Goal: Task Accomplishment & Management: Complete application form

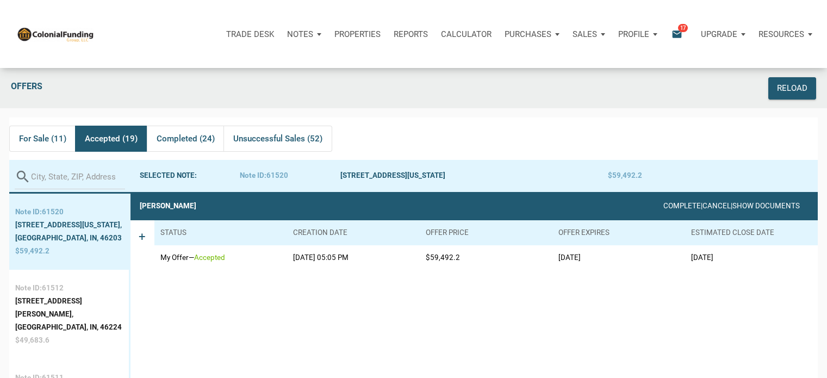
scroll to position [13, 0]
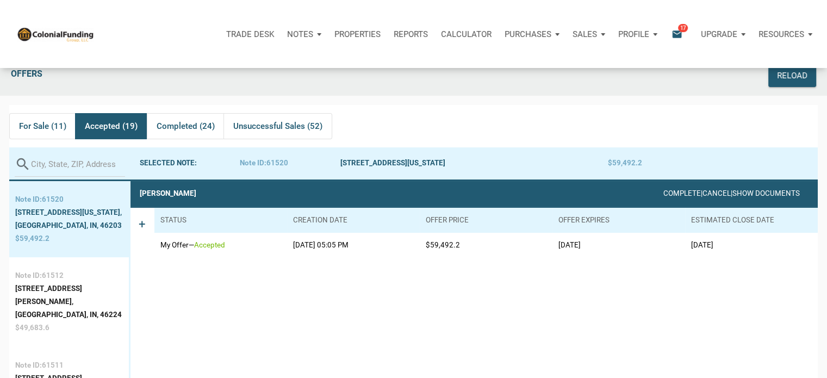
click at [304, 35] on p "Notes" at bounding box center [300, 34] width 26 height 10
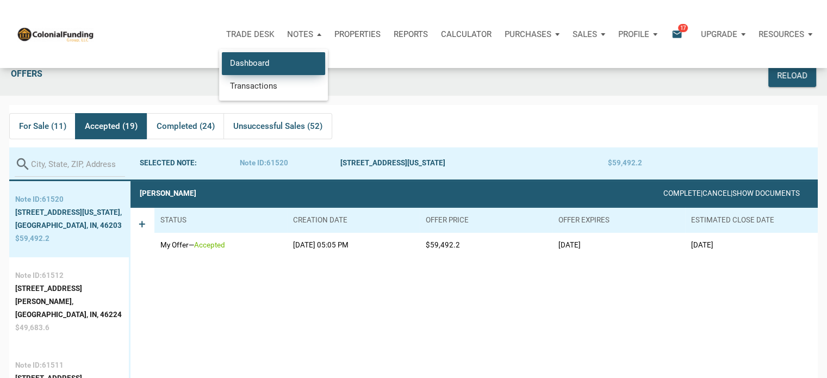
click at [239, 63] on link "Dashboard" at bounding box center [273, 63] width 103 height 22
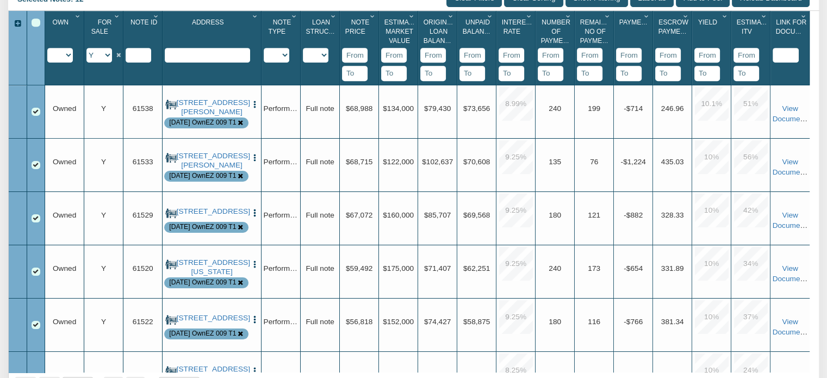
scroll to position [505, 0]
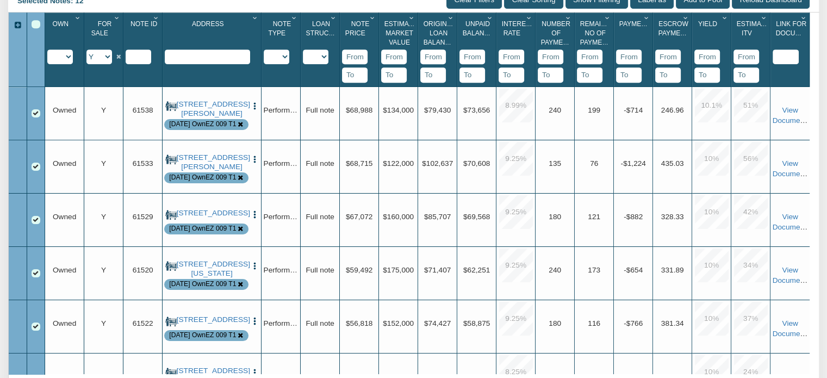
click at [372, 21] on icon "Column Menu" at bounding box center [372, 18] width 10 height 7
click at [341, 107] on button "Sort Ascending" at bounding box center [340, 98] width 76 height 20
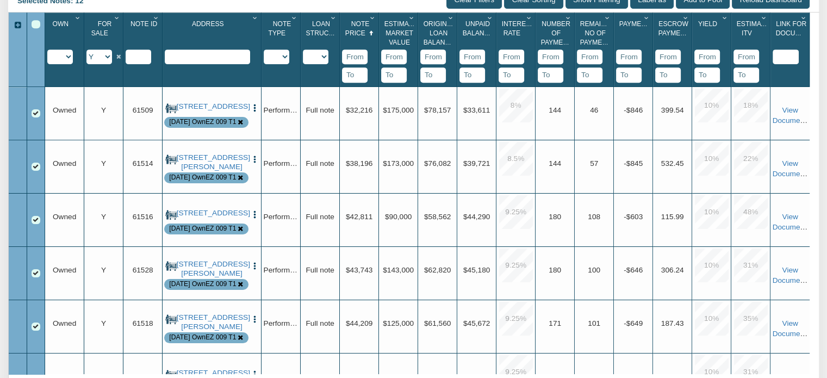
scroll to position [0, 0]
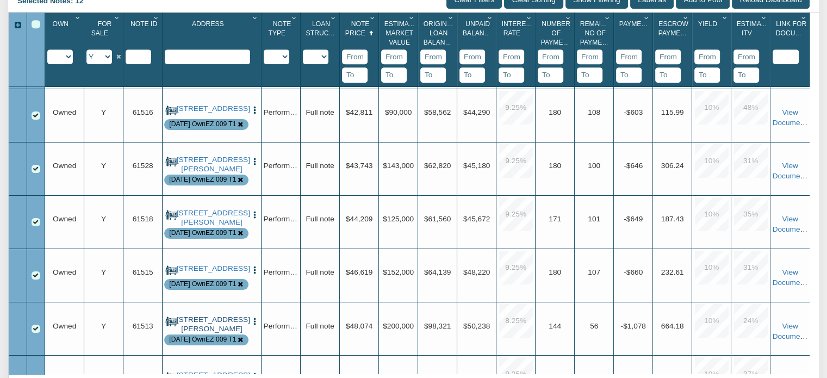
click at [207, 332] on link "[STREET_ADDRESS][PERSON_NAME]" at bounding box center [212, 324] width 71 height 18
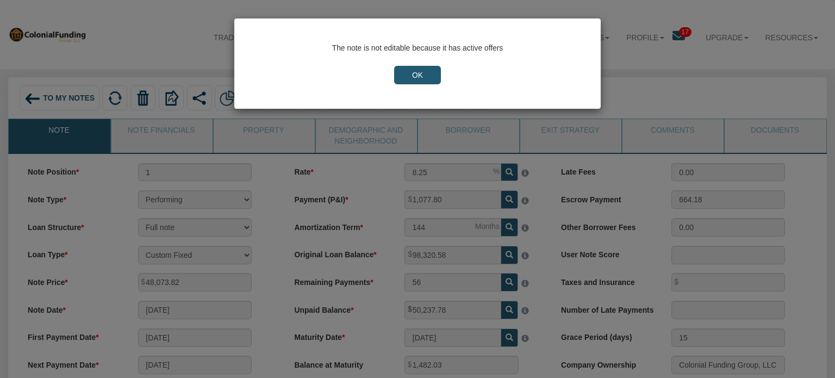
click at [428, 66] on input "OK" at bounding box center [417, 75] width 47 height 18
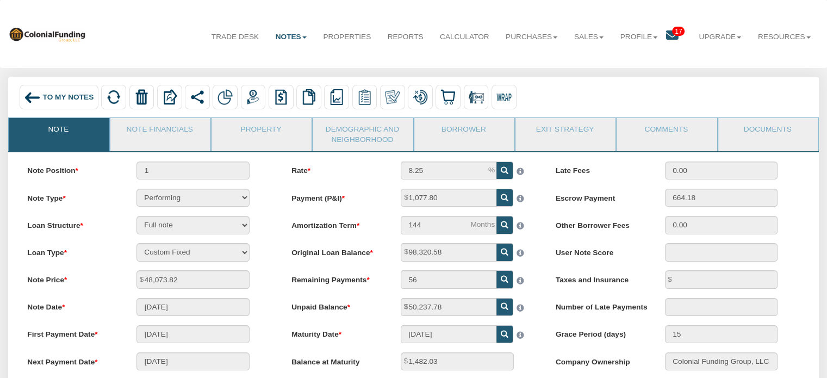
drag, startPoint x: 180, startPoint y: 126, endPoint x: 832, endPoint y: 235, distance: 660.9
click at [180, 126] on link "Note Financials" at bounding box center [159, 131] width 99 height 27
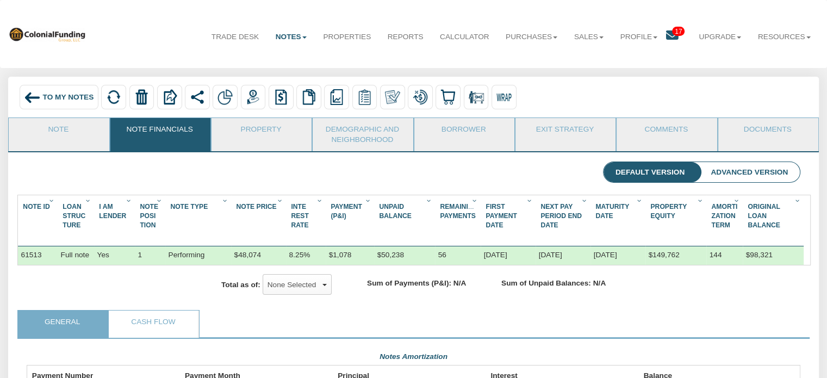
click at [66, 99] on span "To My Notes" at bounding box center [68, 97] width 51 height 8
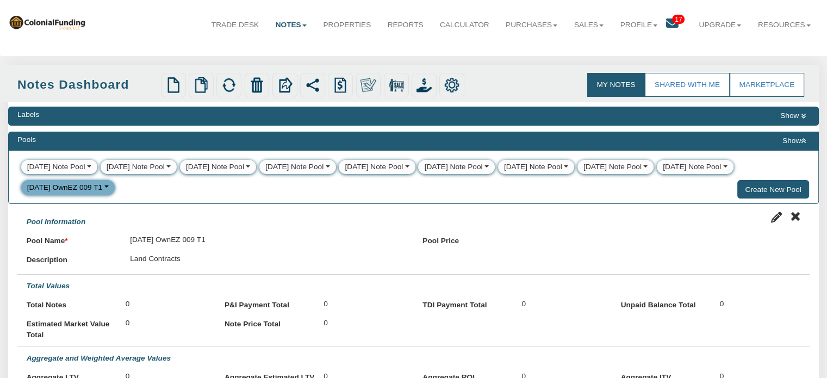
scroll to position [8, 0]
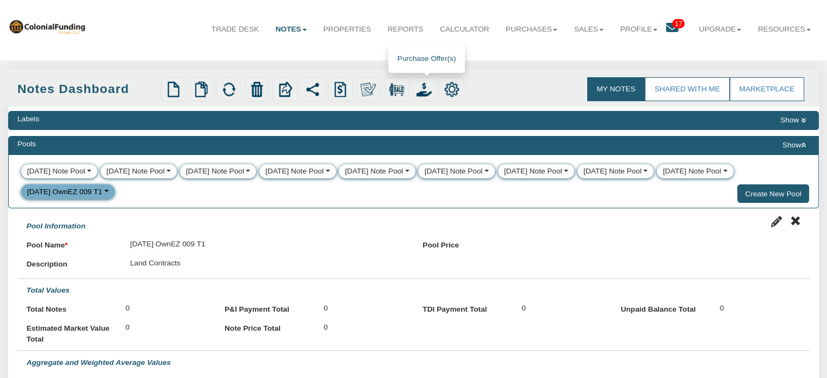
click at [427, 84] on img at bounding box center [423, 89] width 15 height 15
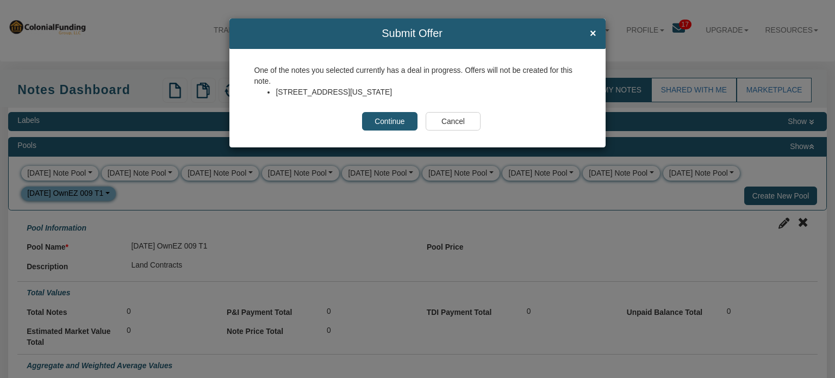
click at [444, 121] on input "Cancel" at bounding box center [453, 121] width 55 height 18
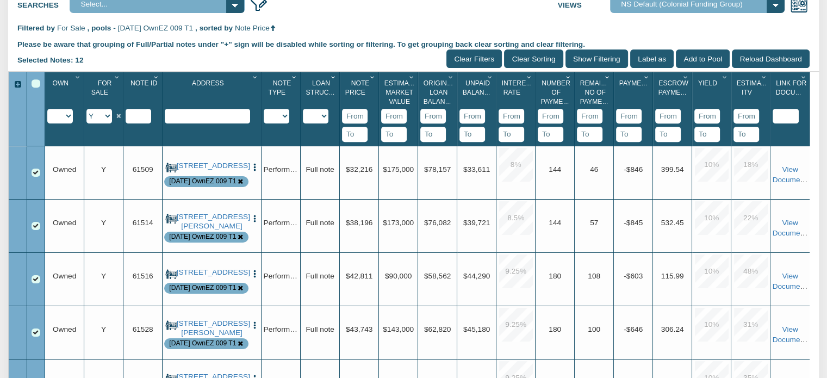
scroll to position [440, 0]
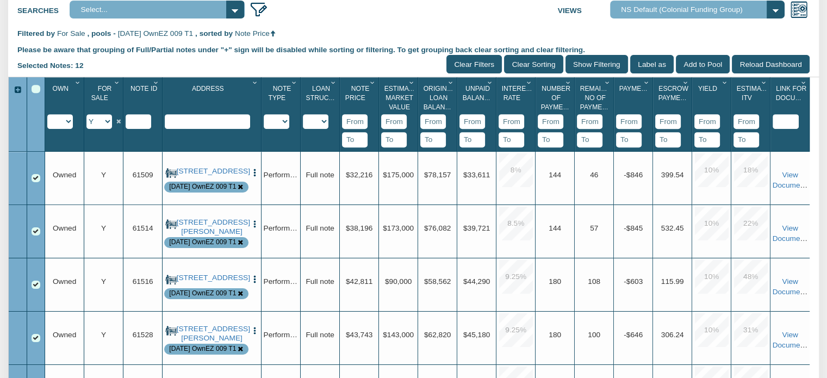
click at [34, 94] on div "Select All" at bounding box center [36, 89] width 9 height 9
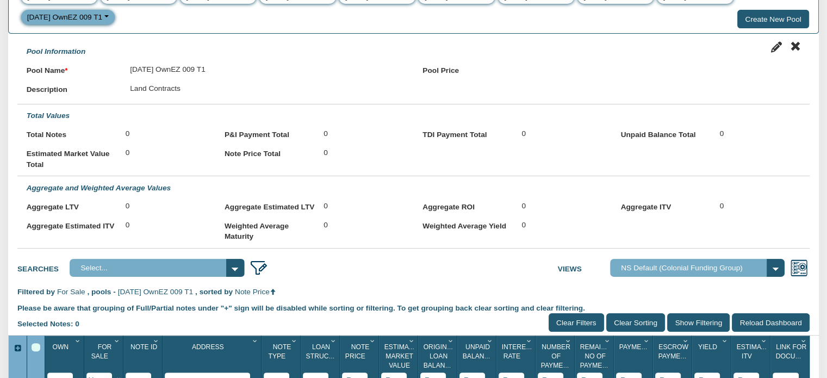
scroll to position [0, 0]
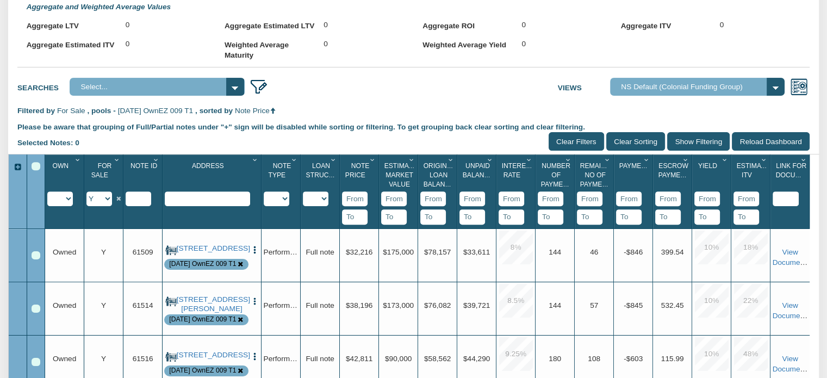
scroll to position [331, 0]
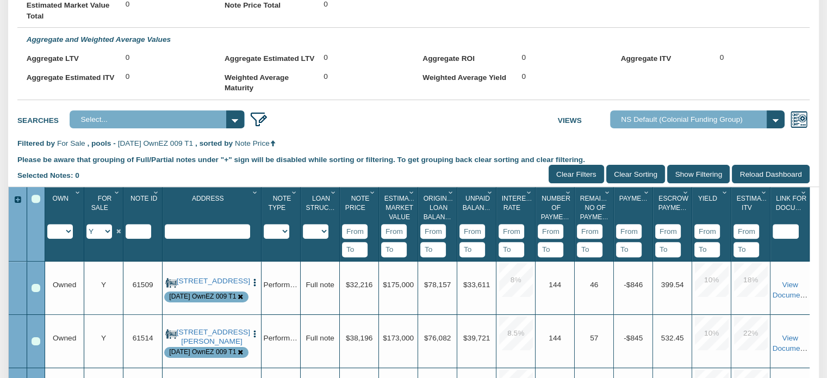
click at [36, 203] on div "Select All" at bounding box center [36, 199] width 9 height 9
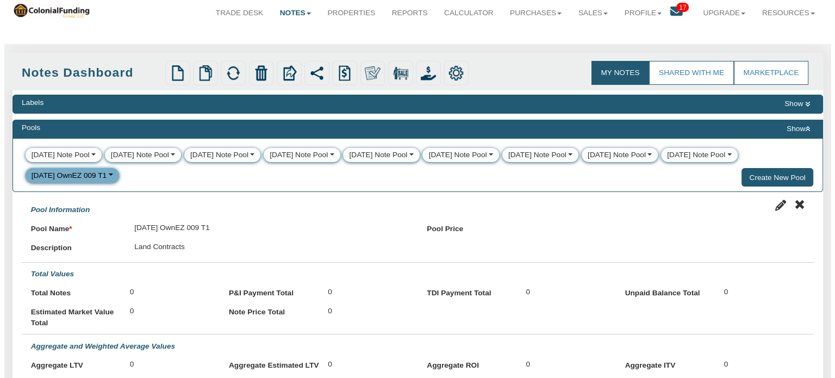
scroll to position [8, 0]
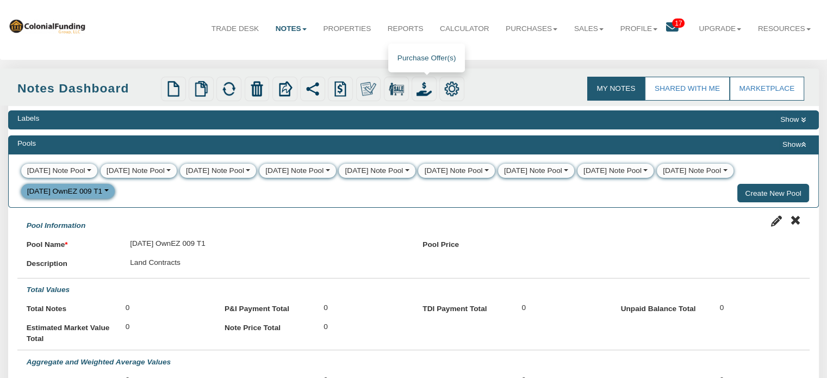
click at [425, 86] on img at bounding box center [423, 88] width 15 height 15
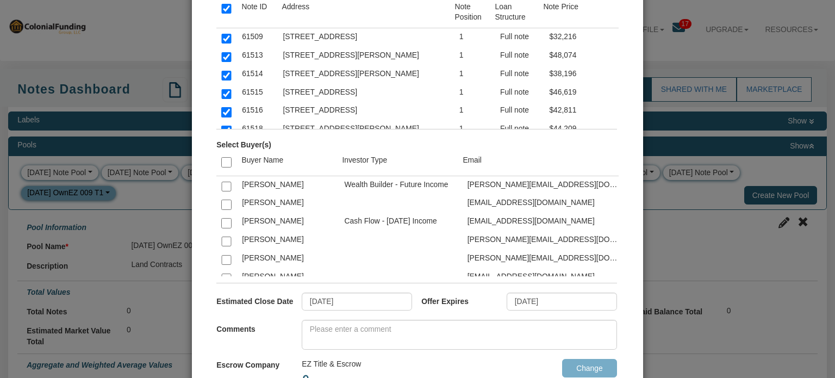
scroll to position [96, 0]
click at [224, 159] on input "checkbox" at bounding box center [226, 161] width 10 height 10
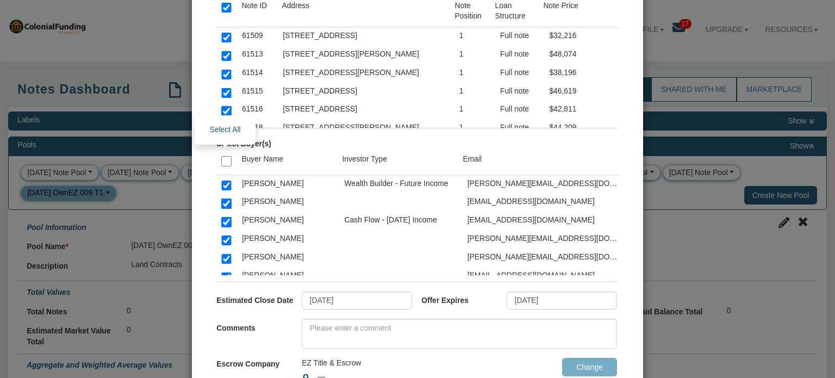
checkbox input "true"
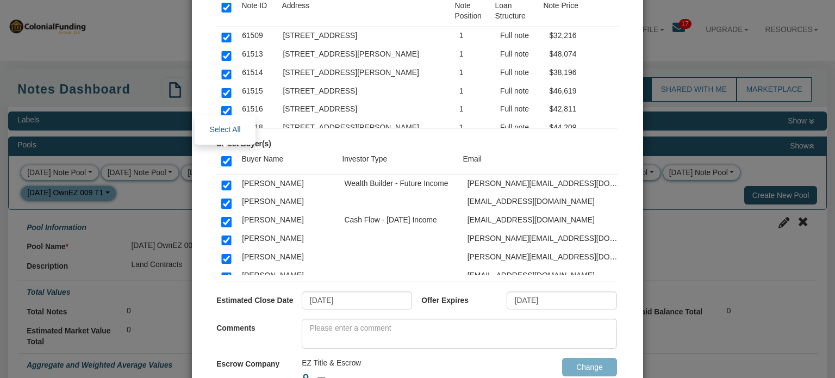
checkbox input "true"
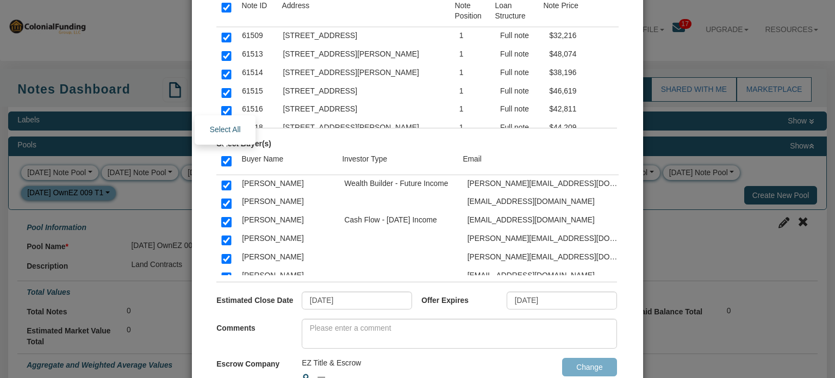
checkbox input "true"
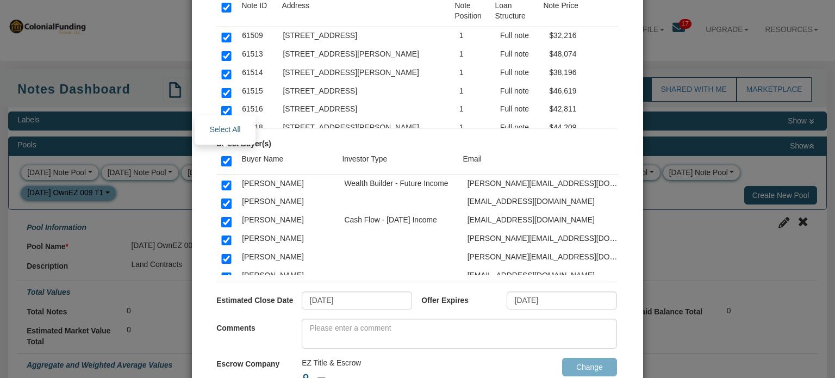
checkbox input "true"
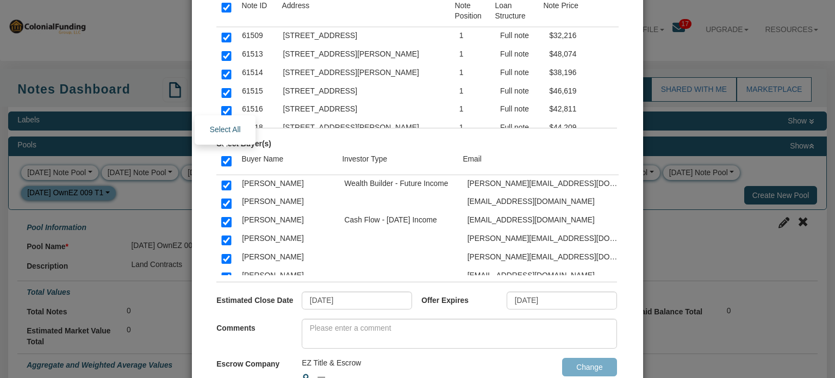
checkbox input "true"
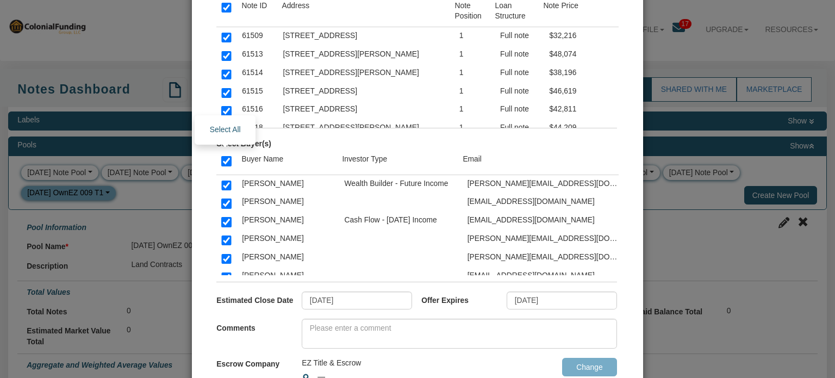
checkbox input "true"
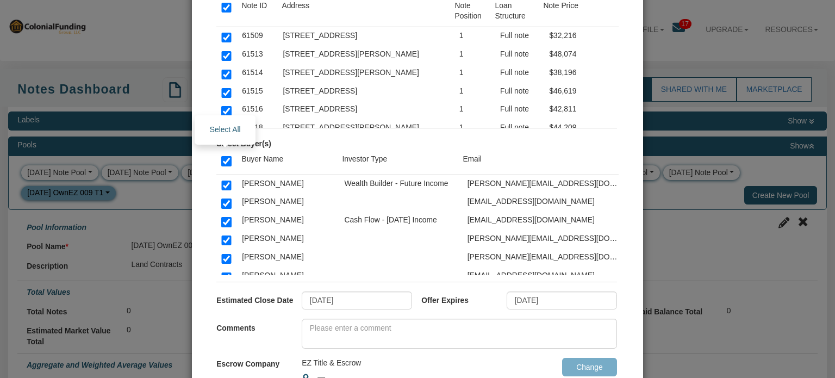
checkbox input "true"
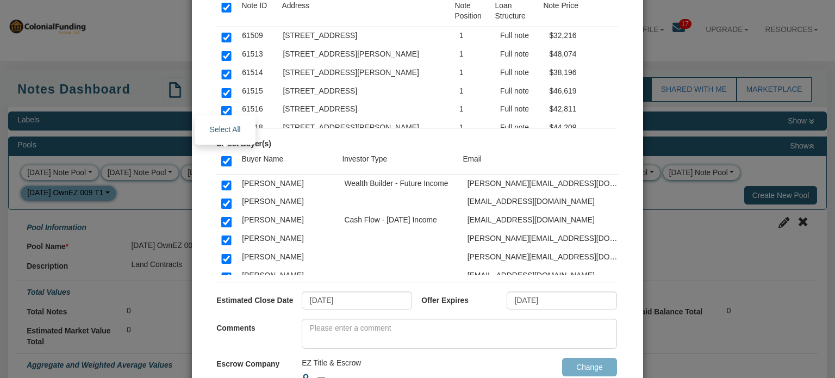
checkbox input "true"
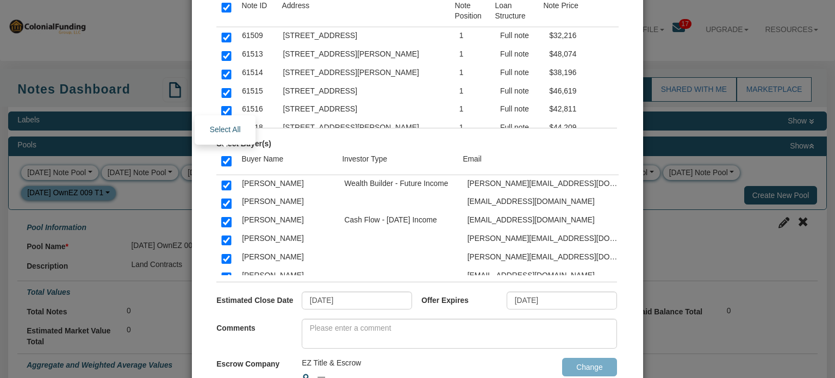
checkbox input "true"
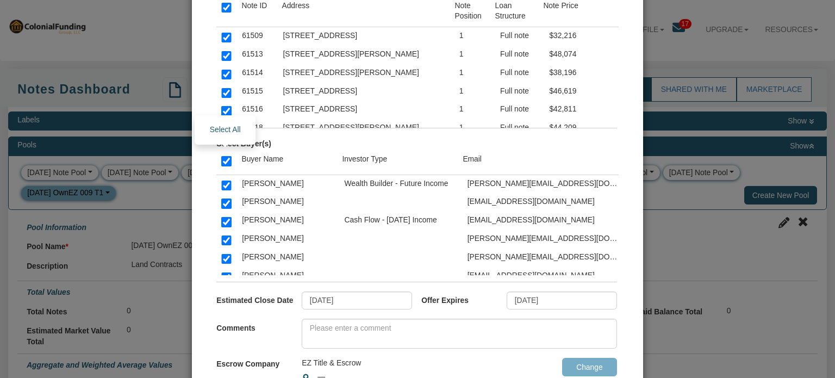
checkbox input "true"
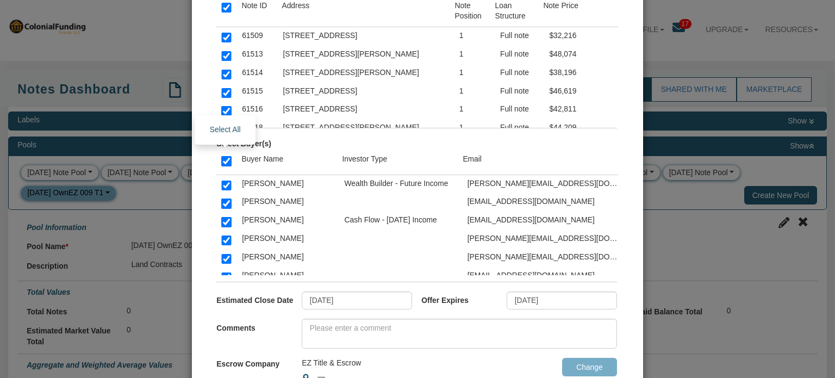
checkbox input "true"
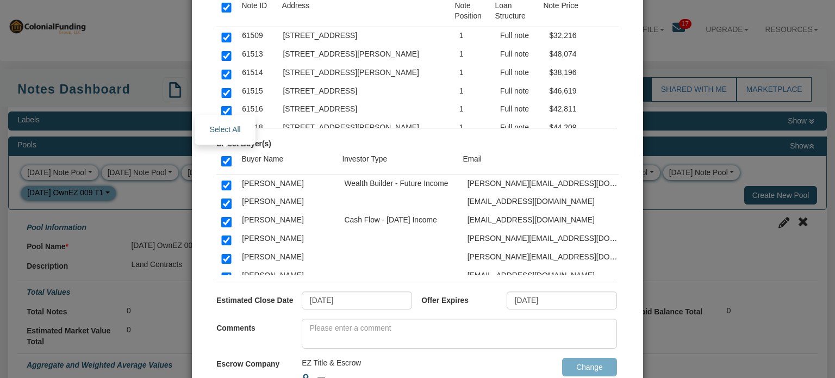
checkbox input "true"
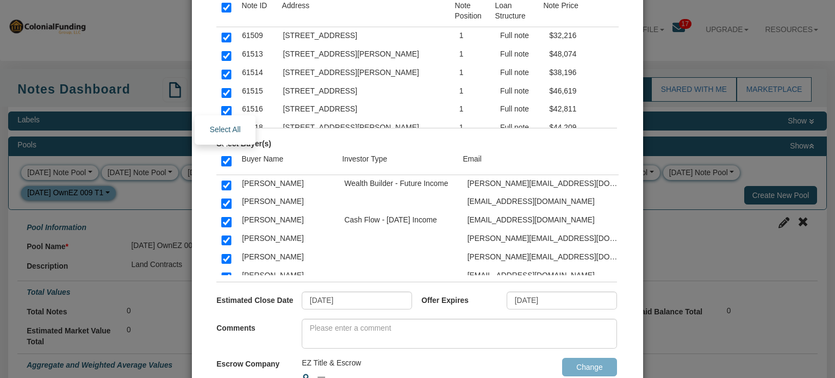
checkbox input "true"
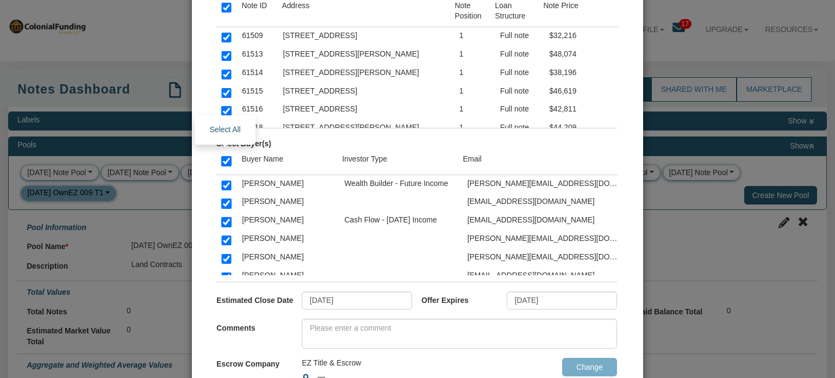
checkbox input "true"
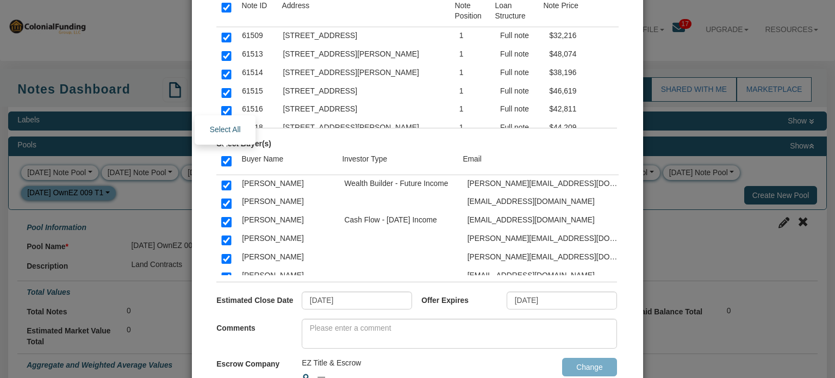
checkbox input "true"
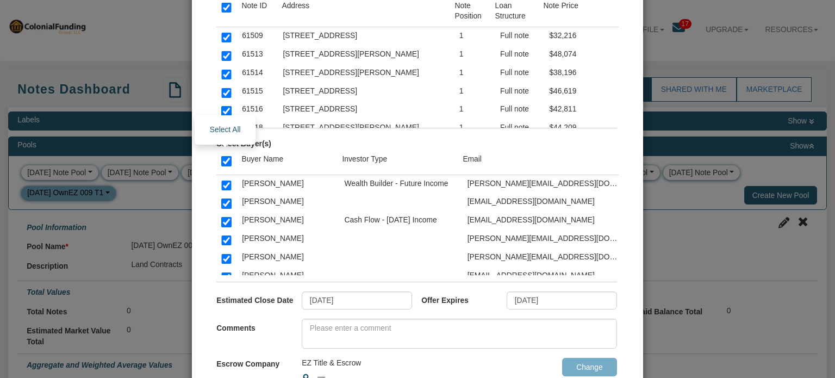
checkbox input "true"
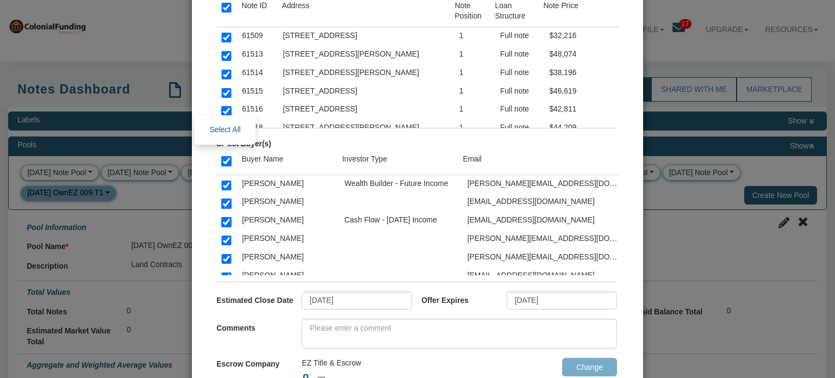
checkbox input "true"
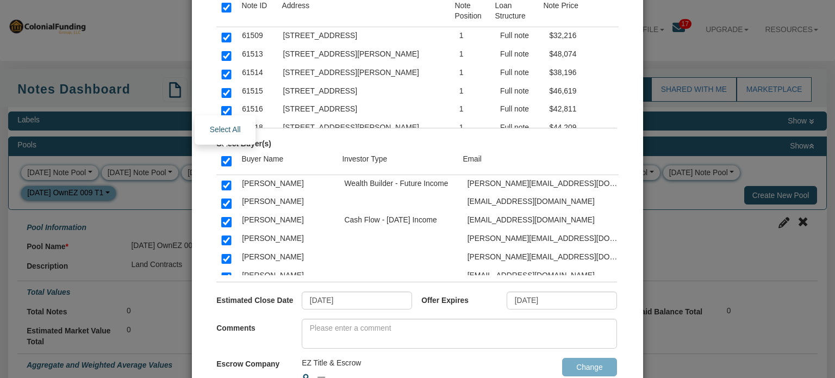
checkbox input "true"
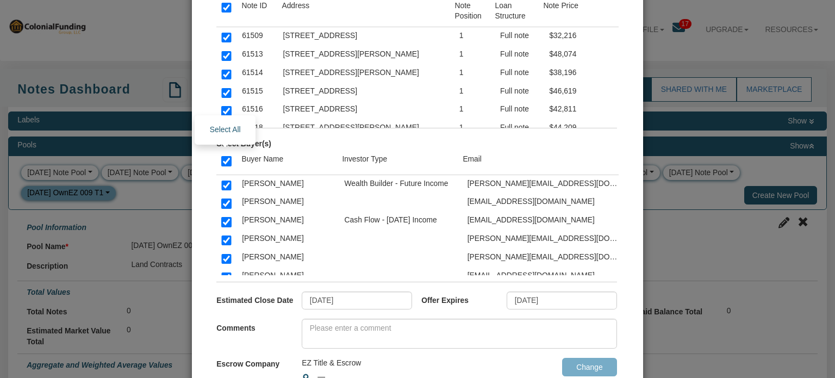
checkbox input "true"
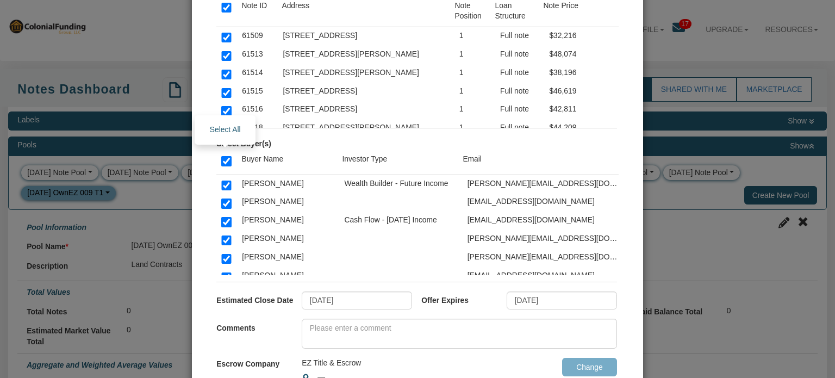
checkbox input "true"
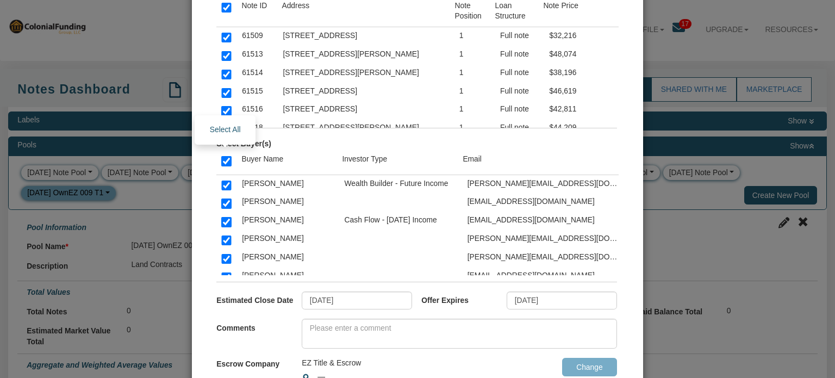
checkbox input "true"
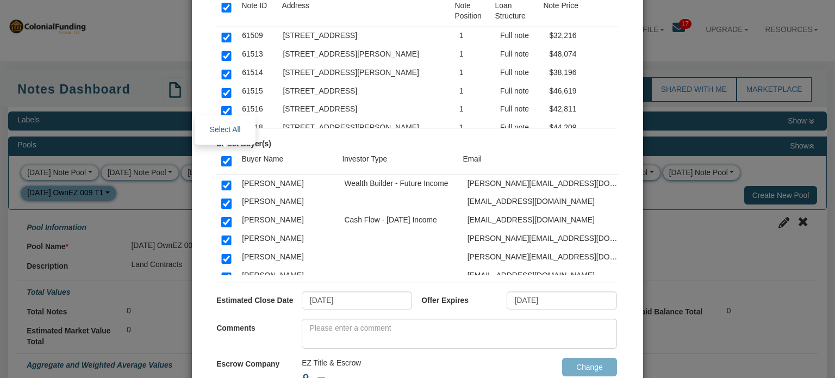
checkbox input "true"
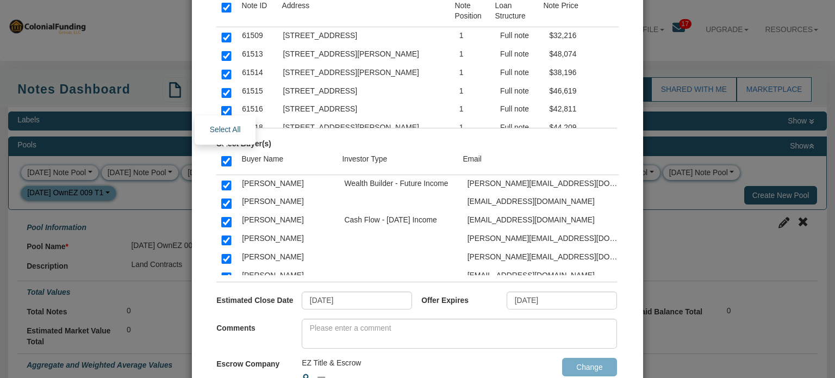
checkbox input "true"
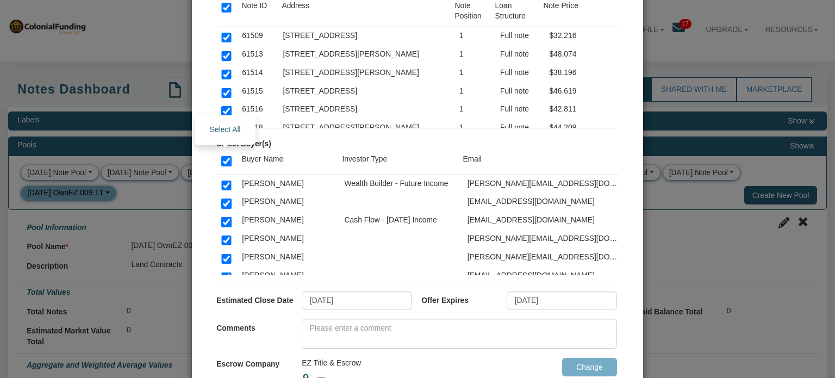
checkbox input "true"
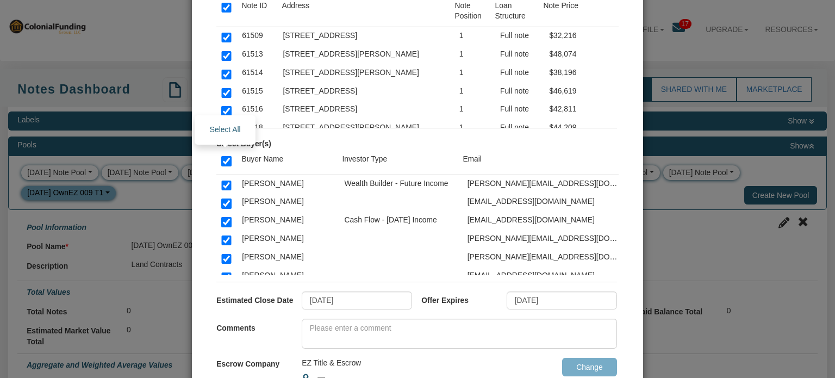
checkbox input "true"
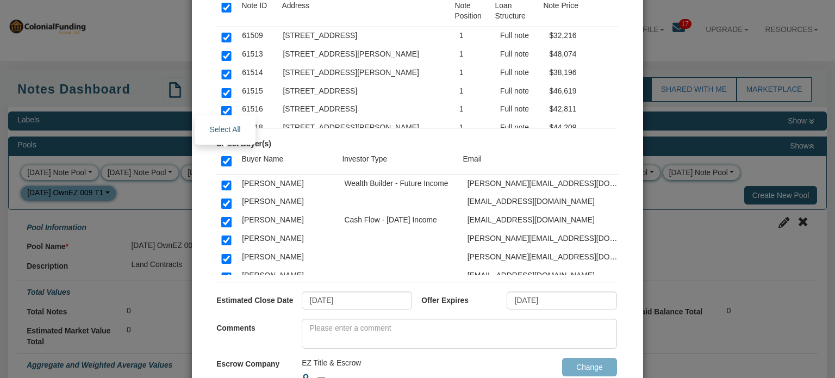
checkbox input "true"
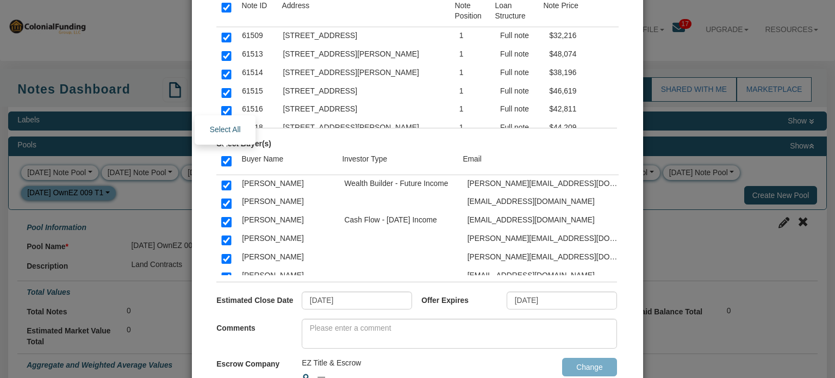
checkbox input "true"
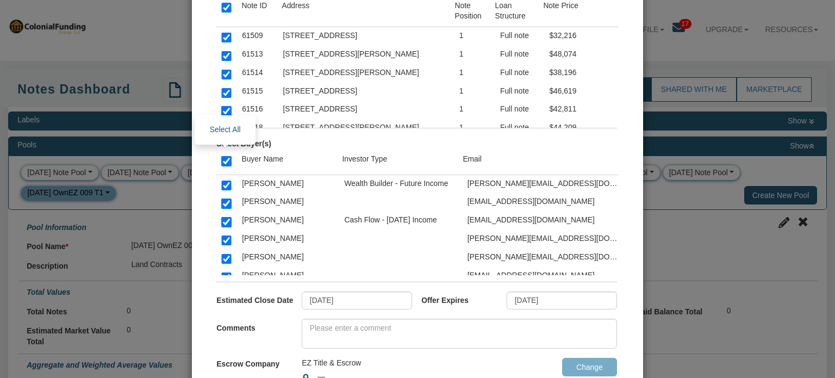
checkbox input "true"
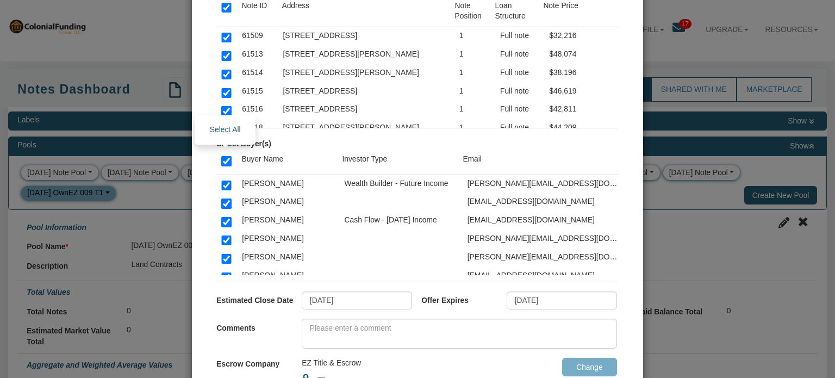
checkbox input "true"
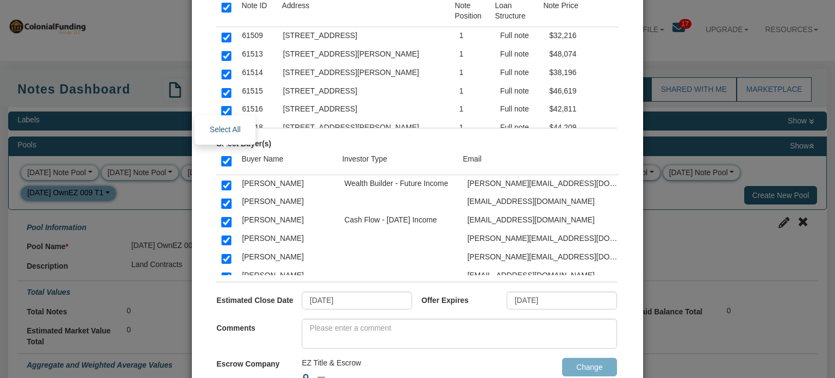
checkbox input "true"
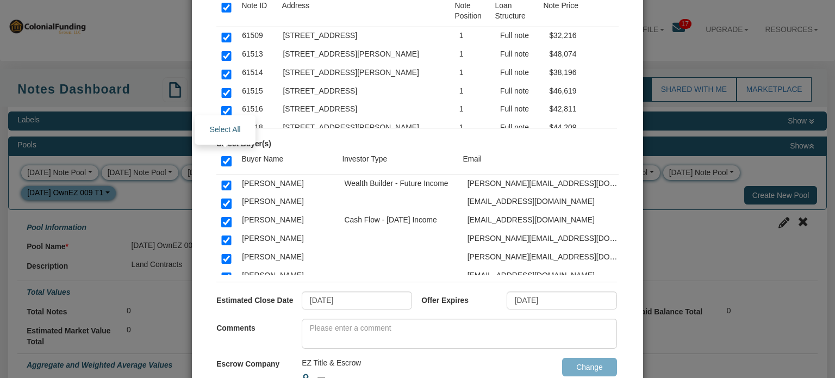
checkbox input "true"
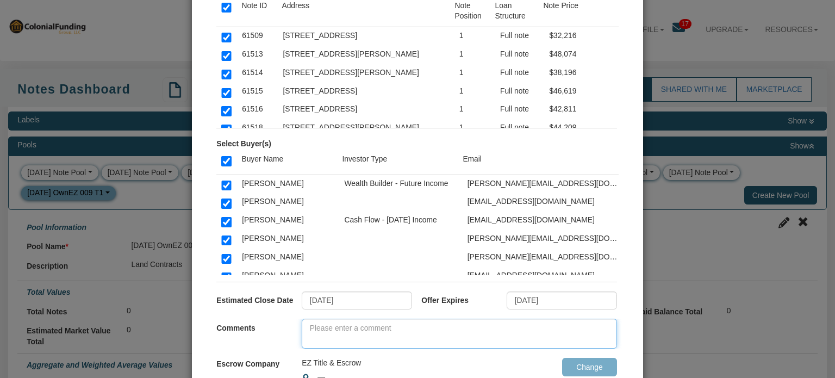
click at [387, 327] on textarea at bounding box center [459, 334] width 315 height 30
paste textarea "Please ACCEPT to purchase or REJECT. (Disregard Status: Pending—system issue be…"
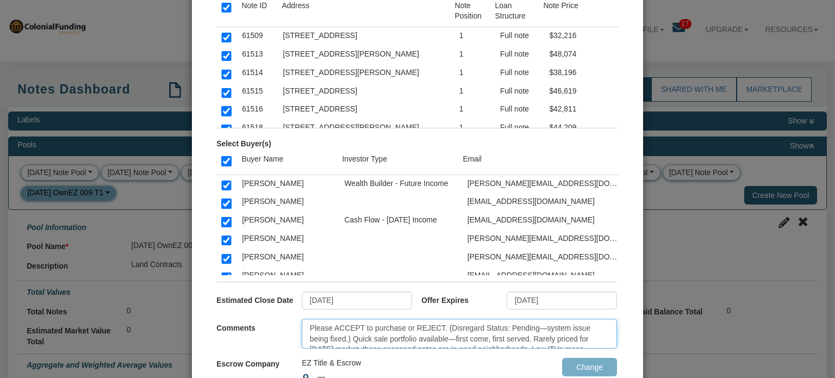
scroll to position [32, 0]
drag, startPoint x: 446, startPoint y: 329, endPoint x: 380, endPoint y: 331, distance: 66.3
click at [380, 331] on textarea "Please ACCEPT to purchase or REJECT. (Disregard Status: Pending—system issue be…" at bounding box center [459, 334] width 315 height 30
click at [350, 338] on textarea "Please ACCEPT to purchase or REJECT. (Disregard Status: Pending—system issue be…" at bounding box center [459, 334] width 315 height 30
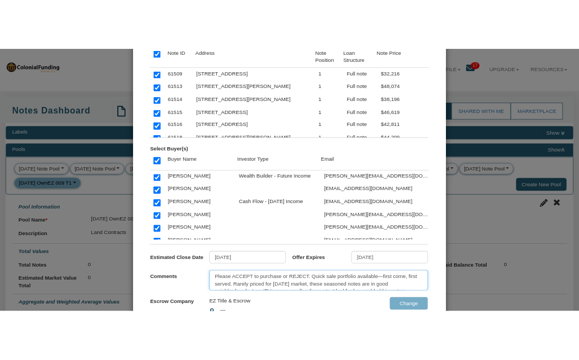
scroll to position [21, 0]
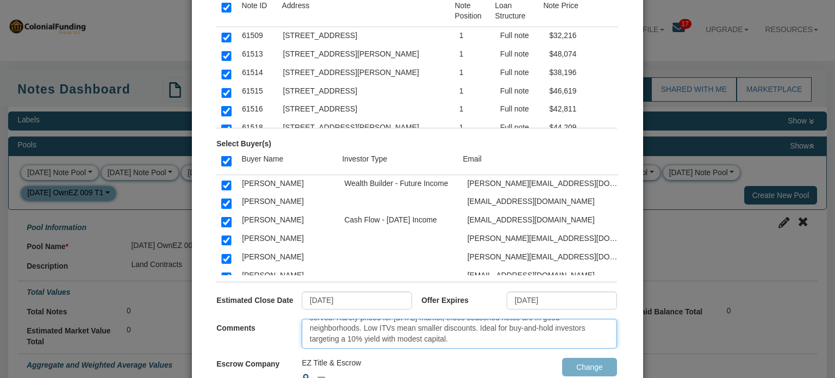
click at [485, 340] on textarea "Please ACCEPT to purchase or REJECT. Quick sale portfolio available—first come,…" at bounding box center [459, 334] width 315 height 30
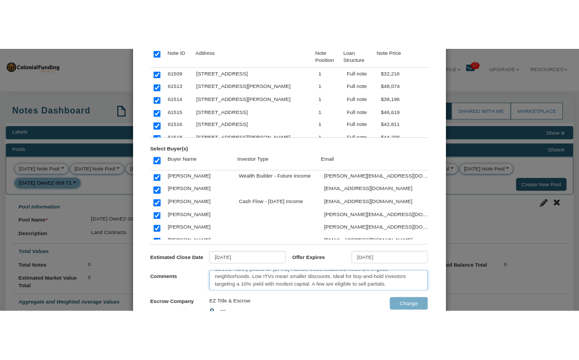
scroll to position [0, 0]
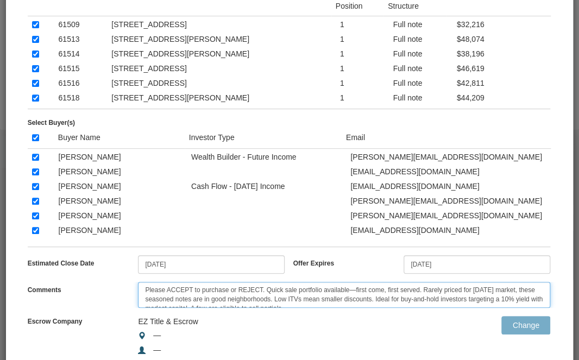
type textarea "Please ACCEPT to purchase or REJECT. Quick sale portfolio available—first come,…"
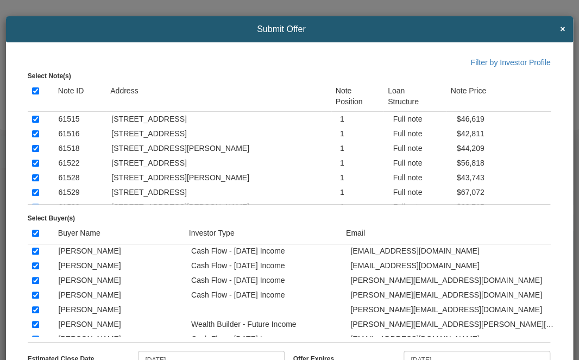
scroll to position [1065, 0]
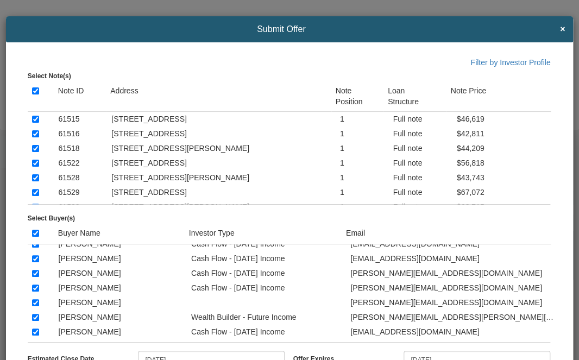
click at [36, 248] on input "checkbox" at bounding box center [35, 244] width 7 height 7
checkbox input "false"
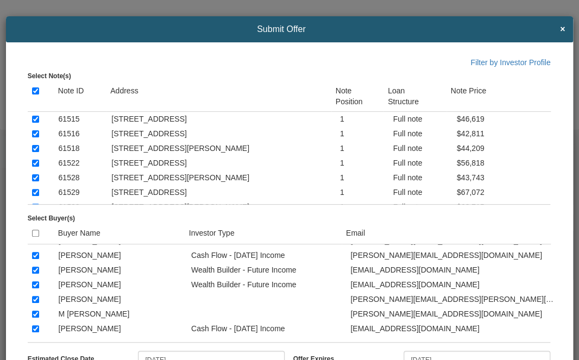
scroll to position [1413, 0]
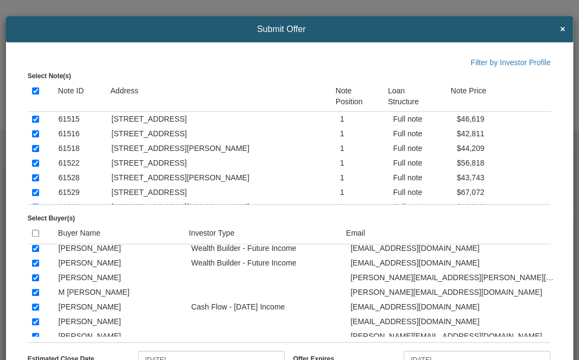
click at [33, 267] on input "checkbox" at bounding box center [35, 263] width 7 height 7
checkbox input "false"
click at [35, 252] on input "checkbox" at bounding box center [35, 248] width 7 height 7
checkbox input "false"
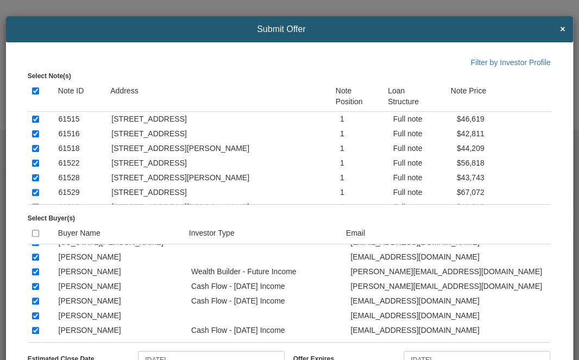
scroll to position [2218, 0]
click at [35, 271] on input "checkbox" at bounding box center [35, 272] width 7 height 7
checkbox input "false"
click at [37, 286] on input "checkbox" at bounding box center [35, 286] width 7 height 7
checkbox input "false"
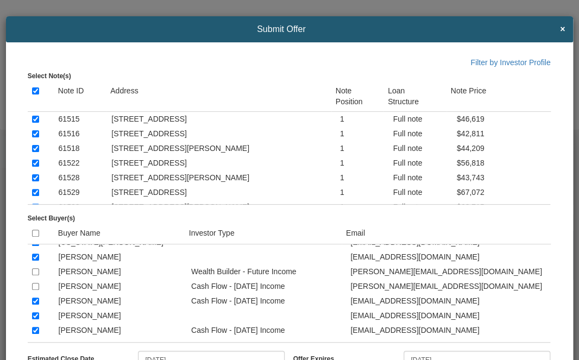
click at [38, 302] on input "checkbox" at bounding box center [35, 301] width 7 height 7
checkbox input "false"
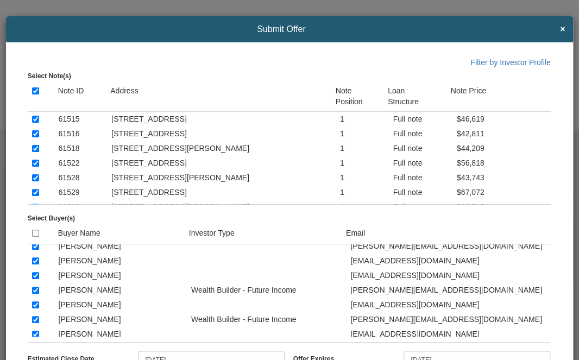
scroll to position [49, 0]
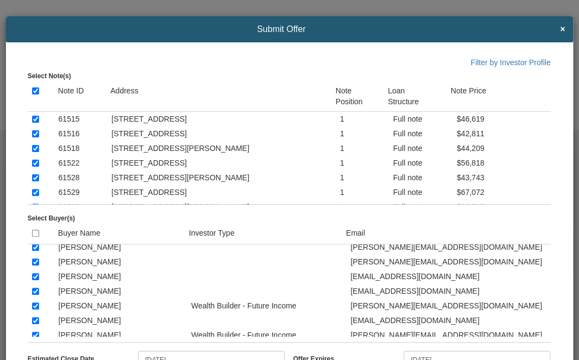
click at [36, 310] on input "checkbox" at bounding box center [35, 306] width 7 height 7
checkbox input "false"
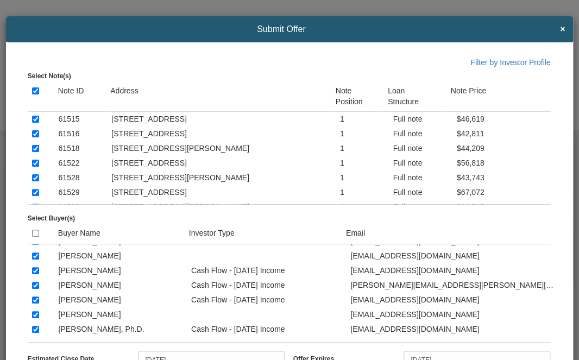
scroll to position [180, 0]
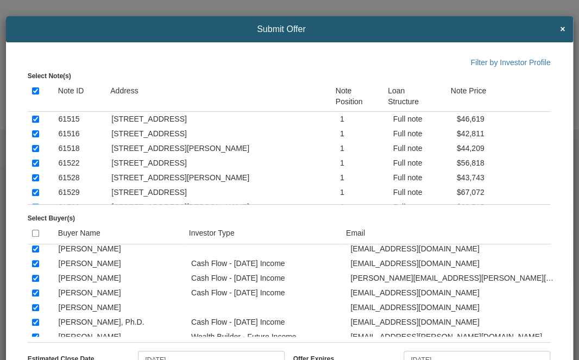
click at [34, 282] on input "checkbox" at bounding box center [35, 278] width 7 height 7
checkbox input "false"
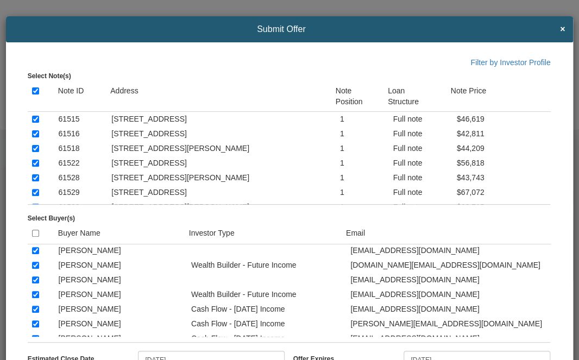
scroll to position [876, 0]
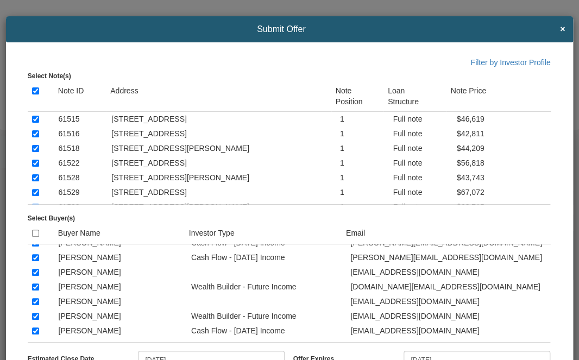
click at [36, 247] on input "checkbox" at bounding box center [35, 243] width 7 height 7
checkbox input "false"
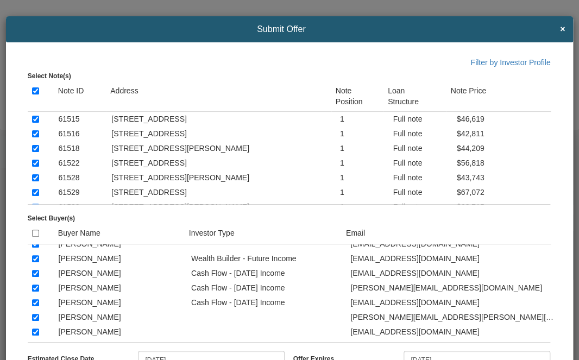
scroll to position [941, 0]
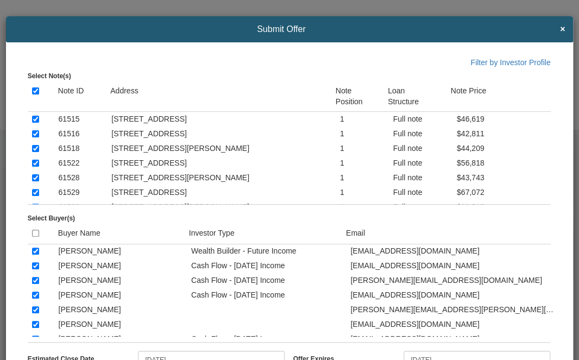
click at [35, 284] on input "checkbox" at bounding box center [35, 280] width 7 height 7
checkbox input "false"
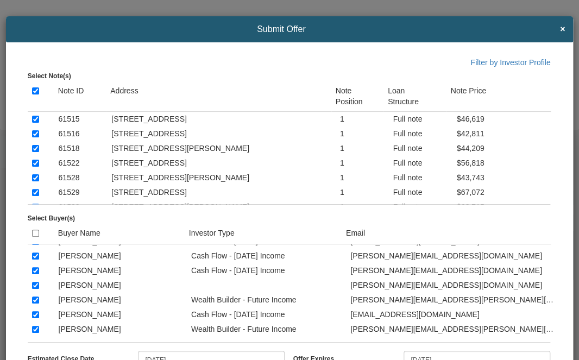
scroll to position [1093, 0]
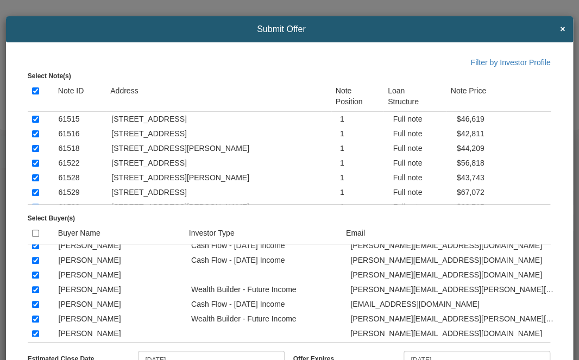
click at [31, 296] on td at bounding box center [41, 289] width 27 height 15
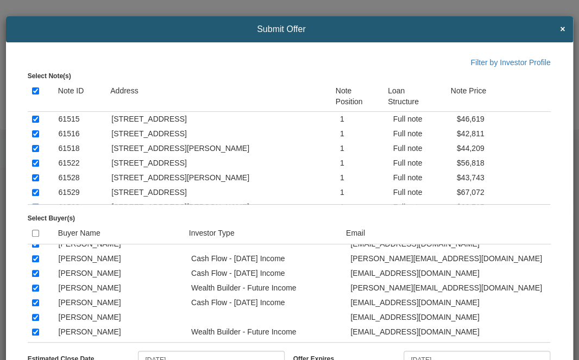
scroll to position [1521, 0]
click at [35, 262] on input "checkbox" at bounding box center [35, 258] width 7 height 7
checkbox input "false"
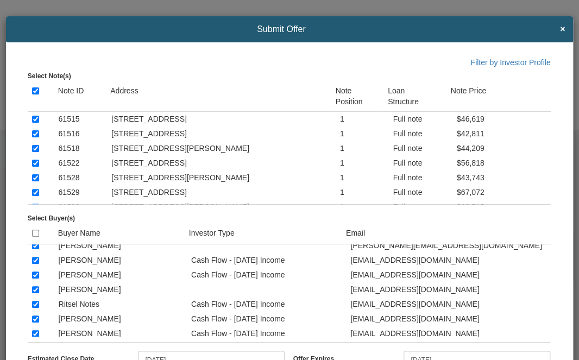
scroll to position [1731, 0]
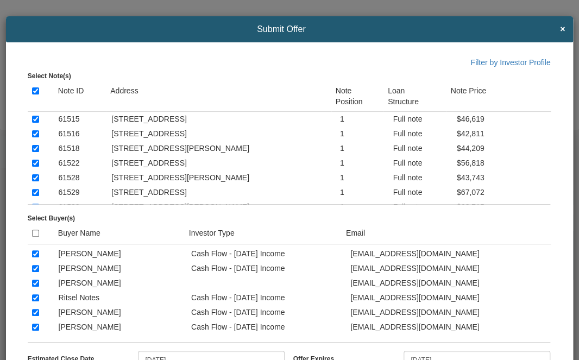
click at [33, 258] on input "checkbox" at bounding box center [35, 254] width 7 height 7
checkbox input "false"
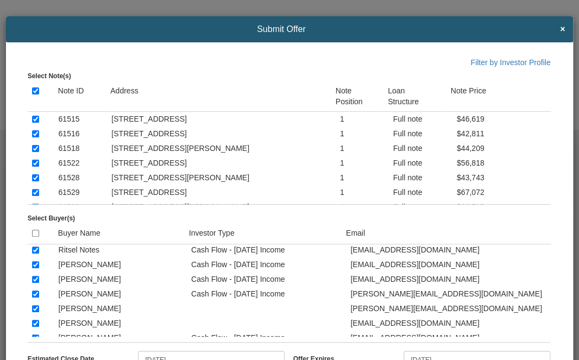
scroll to position [1774, 0]
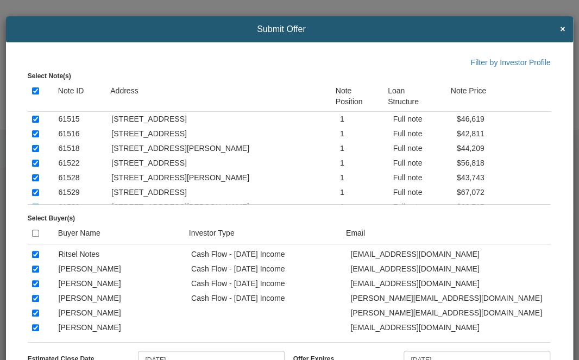
click at [34, 229] on input "checkbox" at bounding box center [35, 225] width 7 height 7
checkbox input "false"
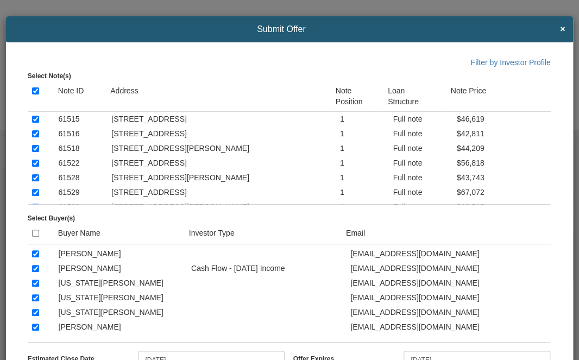
scroll to position [2087, 0]
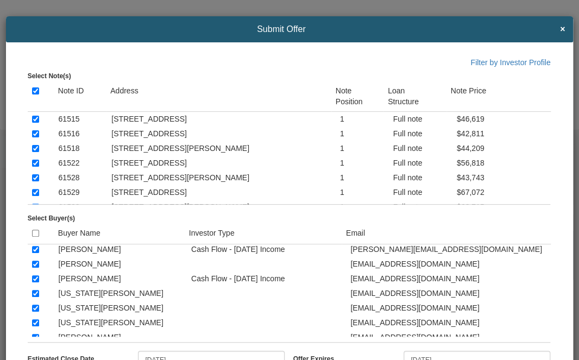
click at [36, 224] on input "checkbox" at bounding box center [35, 220] width 7 height 7
checkbox input "false"
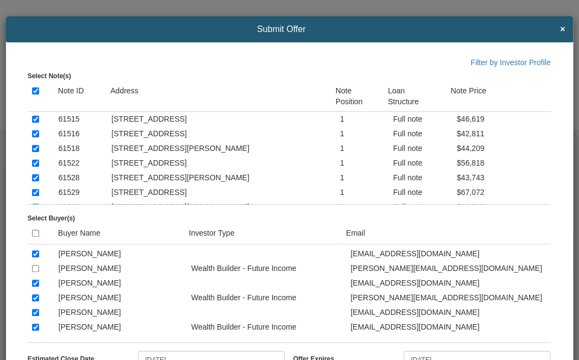
scroll to position [72, 0]
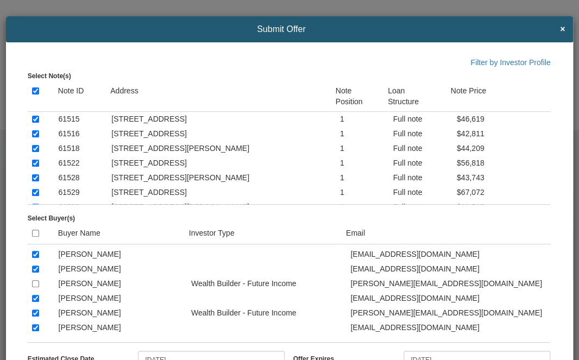
click at [37, 315] on input "checkbox" at bounding box center [35, 313] width 7 height 7
checkbox input "false"
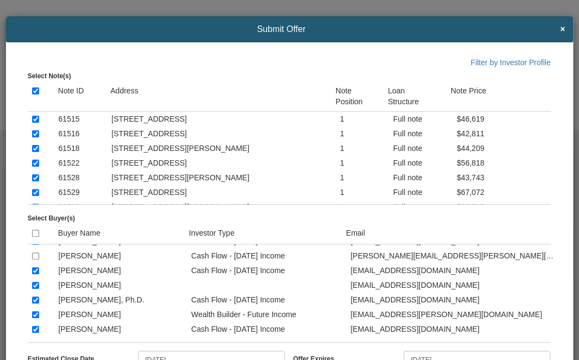
scroll to position [224, 0]
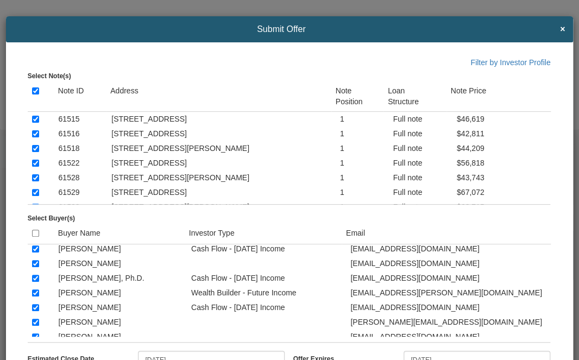
click at [34, 297] on input "checkbox" at bounding box center [35, 293] width 7 height 7
checkbox input "false"
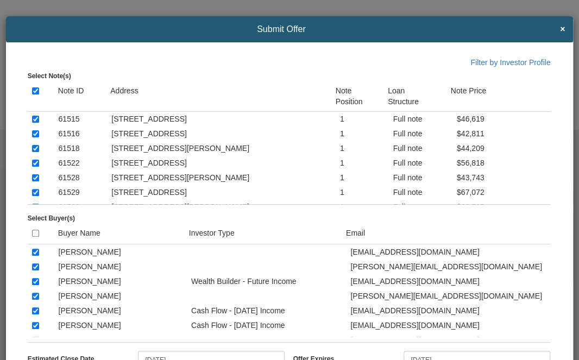
scroll to position [507, 0]
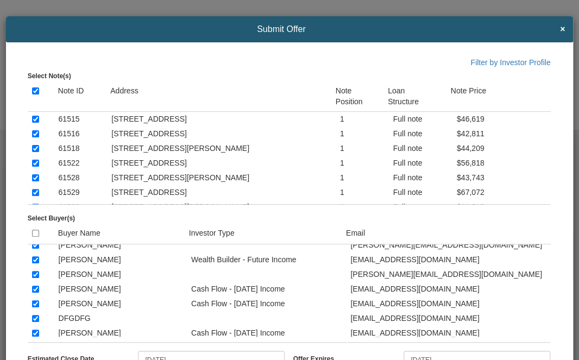
click at [35, 308] on input "checkbox" at bounding box center [35, 304] width 7 height 7
checkbox input "false"
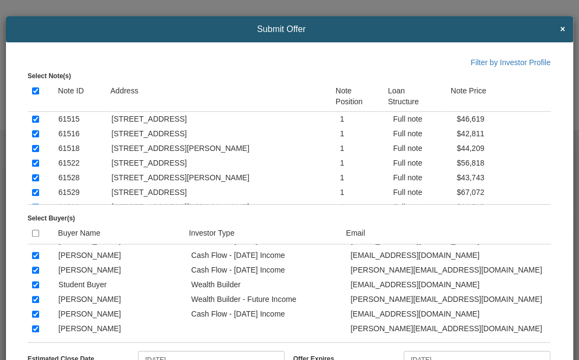
scroll to position [1811, 0]
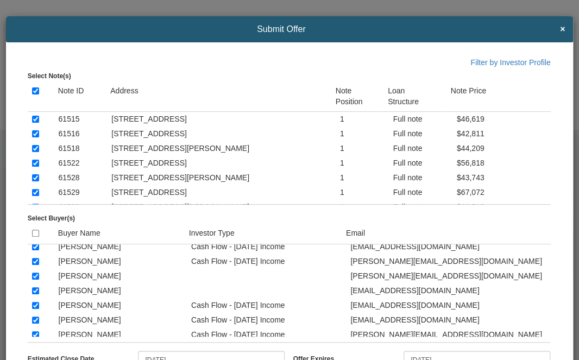
click at [34, 265] on input "checkbox" at bounding box center [35, 261] width 7 height 7
checkbox input "false"
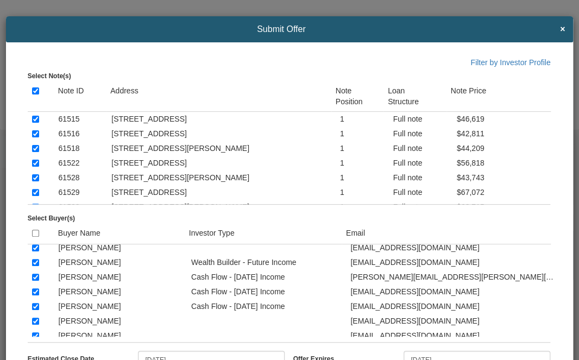
scroll to position [0, 0]
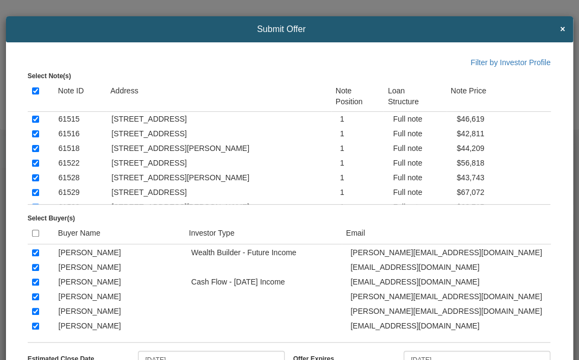
click at [33, 283] on input "checkbox" at bounding box center [35, 282] width 7 height 7
checkbox input "false"
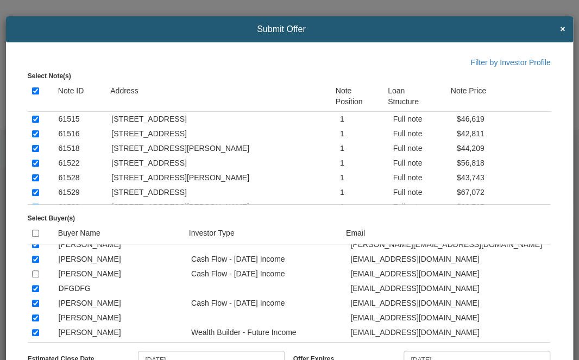
scroll to position [544, 0]
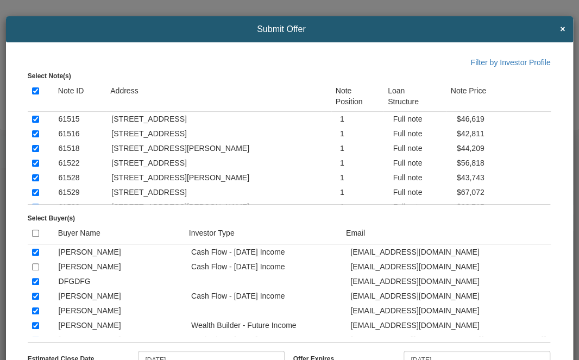
click at [33, 256] on input "checkbox" at bounding box center [35, 252] width 7 height 7
checkbox input "false"
click at [35, 300] on input "checkbox" at bounding box center [35, 296] width 7 height 7
checkbox input "false"
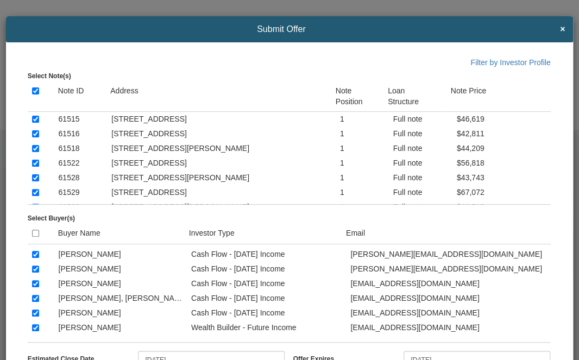
scroll to position [1268, 0]
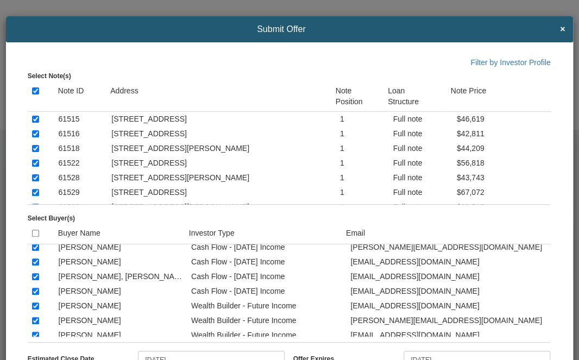
click at [35, 266] on input "checkbox" at bounding box center [35, 262] width 7 height 7
checkbox input "false"
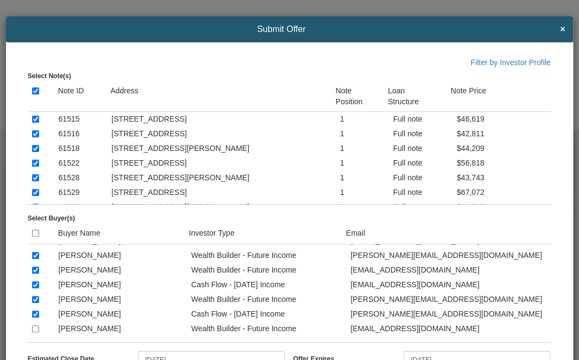
scroll to position [1355, 0]
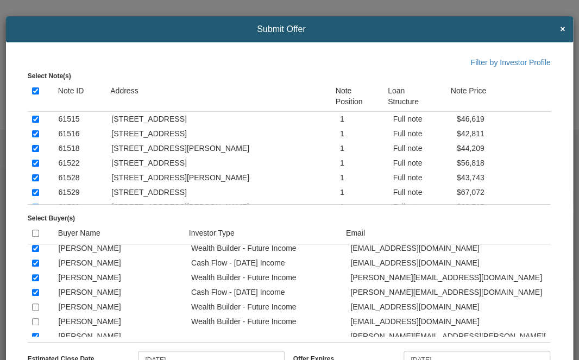
click at [35, 252] on input "checkbox" at bounding box center [35, 248] width 7 height 7
checkbox input "false"
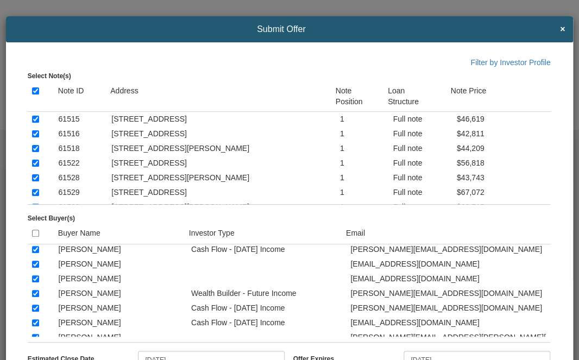
scroll to position [1637, 0]
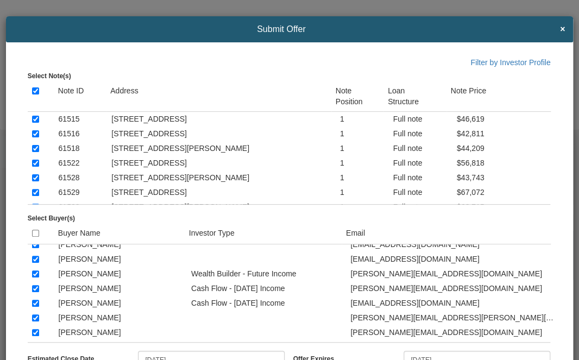
click at [33, 263] on input "checkbox" at bounding box center [35, 259] width 7 height 7
checkbox input "false"
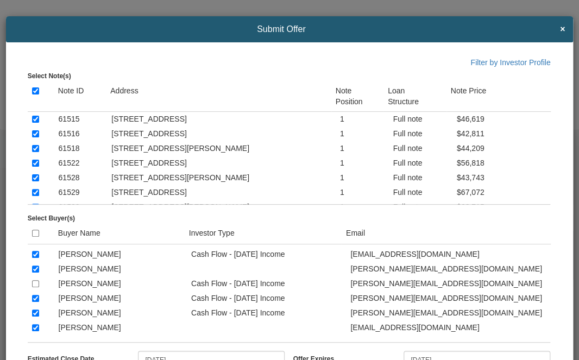
scroll to position [1993, 0]
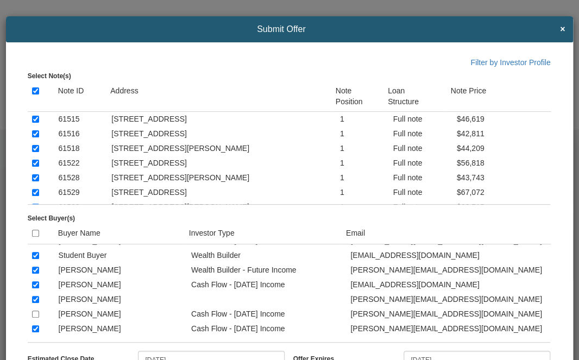
click at [34, 289] on input "checkbox" at bounding box center [35, 285] width 7 height 7
checkbox input "false"
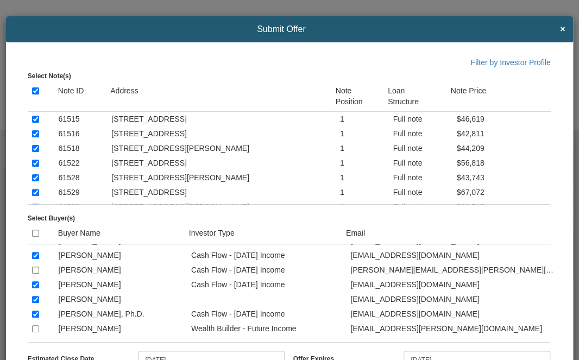
scroll to position [210, 0]
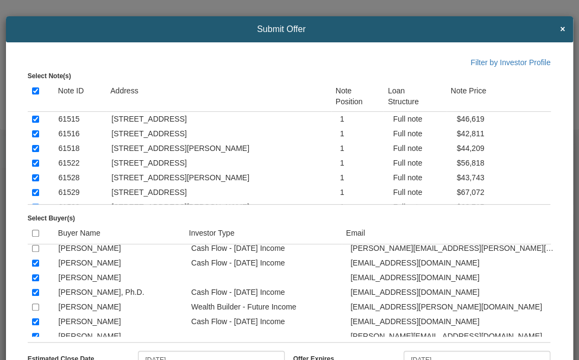
click at [32, 296] on input "checkbox" at bounding box center [35, 292] width 7 height 7
checkbox input "false"
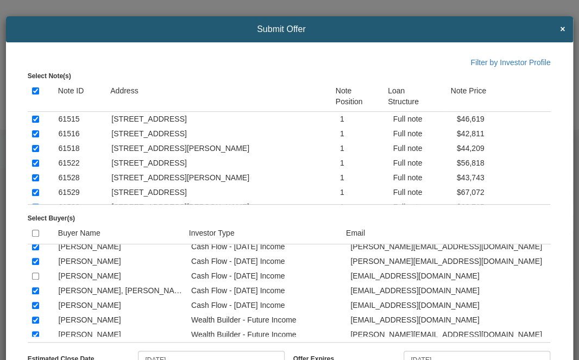
scroll to position [1289, 0]
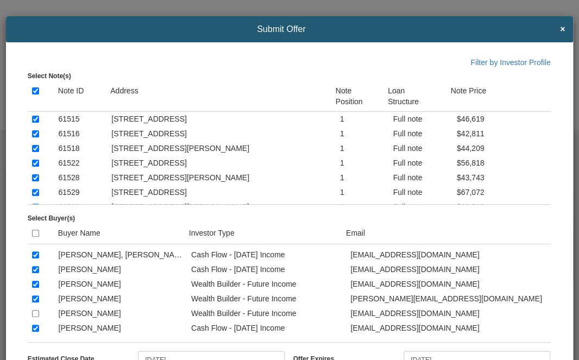
click at [32, 259] on input "checkbox" at bounding box center [35, 255] width 7 height 7
checkbox input "false"
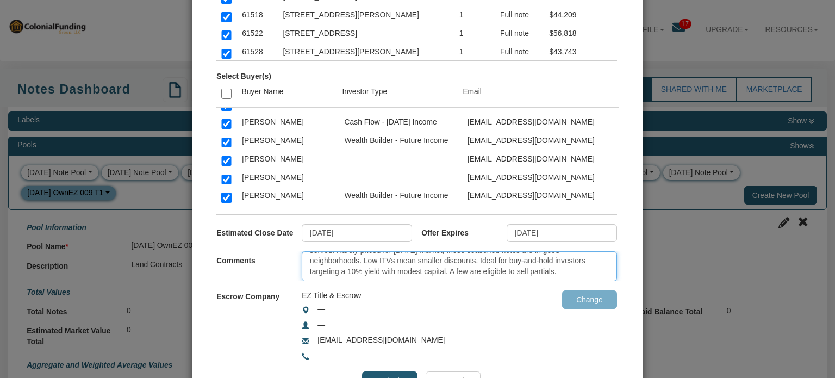
scroll to position [0, 0]
click at [478, 270] on textarea "Please ACCEPT to purchase or REJECT. Quick sale portfolio available—first come,…" at bounding box center [459, 266] width 315 height 30
click at [355, 260] on textarea "Please ACCEPT to purchase or REJECT. Quick sale portfolio available—first come,…" at bounding box center [459, 266] width 315 height 30
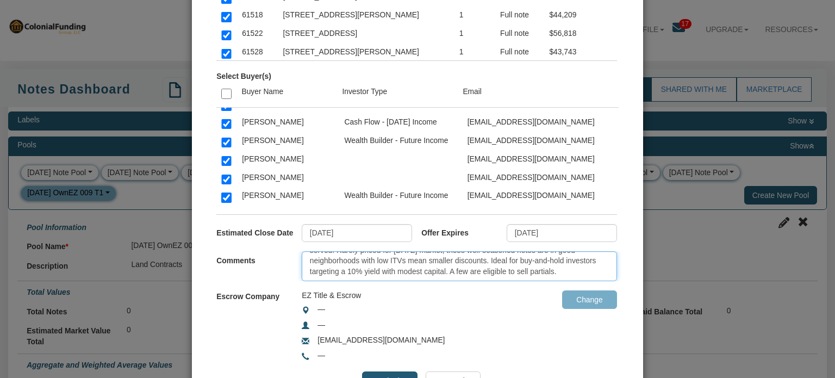
click at [402, 260] on textarea "Please ACCEPT to purchase or REJECT. Quick sale portfolio available—first come,…" at bounding box center [459, 266] width 315 height 30
type textarea "Please ACCEPT to purchase or REJECT. Quick sale portfolio available—first come,…"
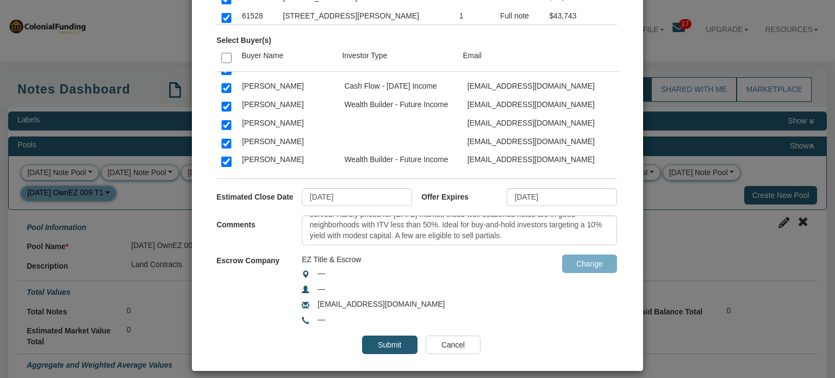
scroll to position [200, 0]
click at [357, 193] on input "[DATE]" at bounding box center [357, 197] width 110 height 18
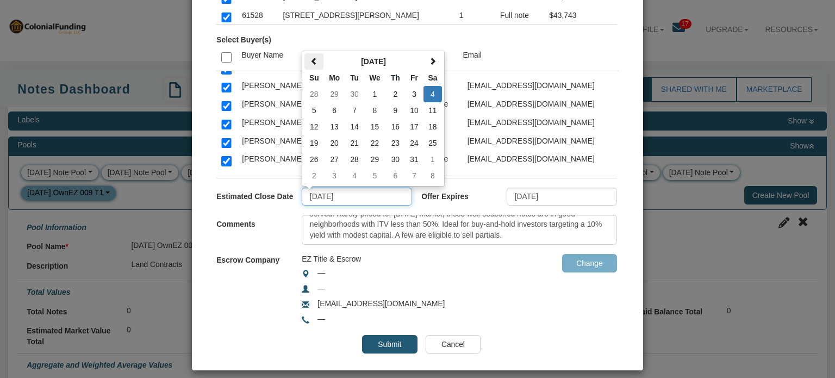
click at [310, 58] on span at bounding box center [314, 62] width 8 height 8
click at [311, 59] on span at bounding box center [314, 62] width 8 height 8
click at [431, 53] on th at bounding box center [432, 61] width 18 height 16
click at [410, 95] on td "5" at bounding box center [414, 94] width 18 height 16
type input "[DATE]"
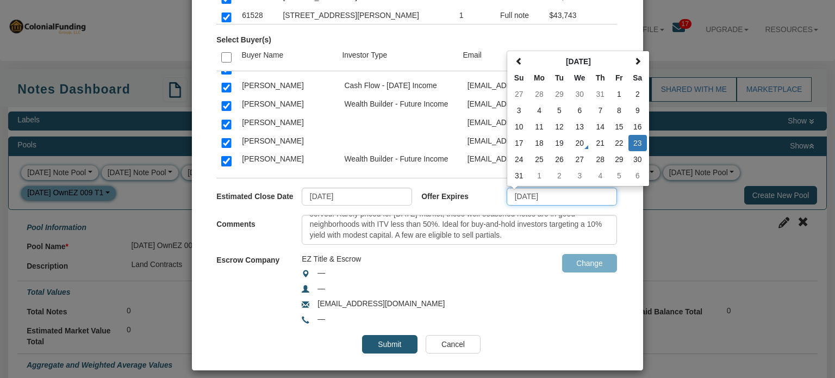
click at [556, 195] on input "[DATE]" at bounding box center [562, 197] width 110 height 18
click at [634, 58] on span at bounding box center [638, 62] width 8 height 8
click at [615, 89] on td "5" at bounding box center [619, 94] width 18 height 16
click at [559, 193] on input "[DATE]" at bounding box center [562, 197] width 110 height 18
click at [537, 123] on td "15" at bounding box center [539, 127] width 22 height 16
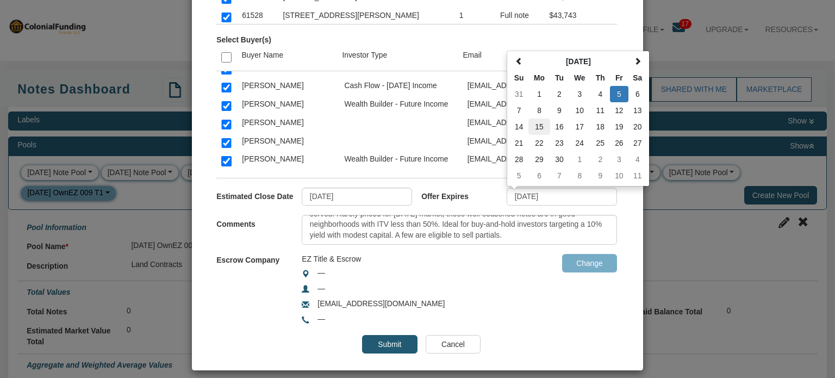
type input "[DATE]"
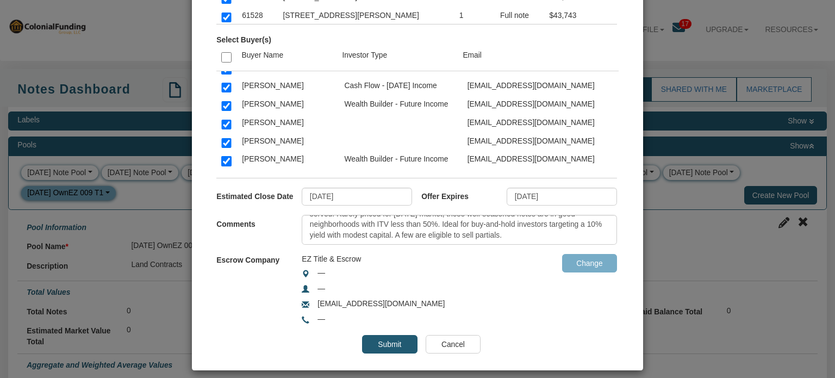
click at [390, 343] on input "Submit" at bounding box center [389, 344] width 55 height 18
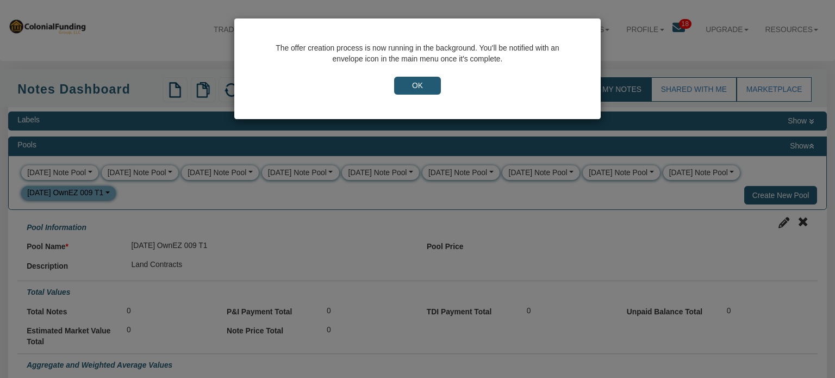
click at [414, 84] on input "OK" at bounding box center [417, 86] width 47 height 18
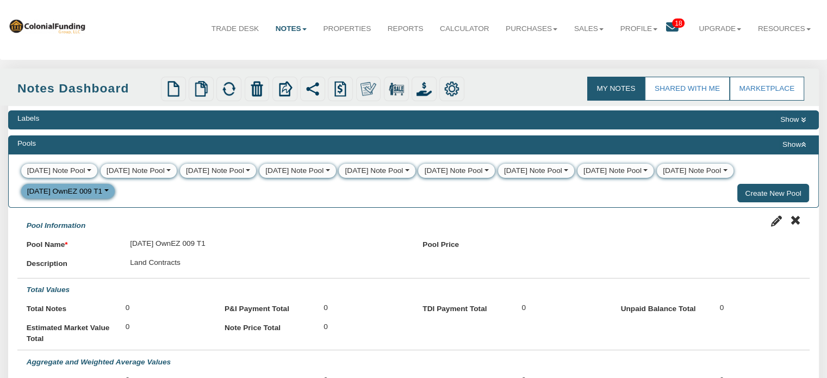
click at [666, 24] on icon at bounding box center [672, 27] width 13 height 13
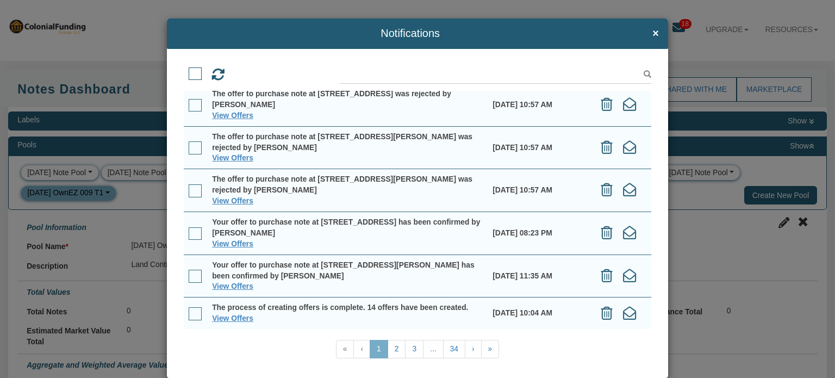
scroll to position [178, 0]
click at [191, 310] on span at bounding box center [195, 313] width 13 height 13
click at [189, 309] on input "checkbox" at bounding box center [189, 309] width 0 height 0
click at [195, 274] on span at bounding box center [195, 276] width 13 height 13
click at [189, 272] on input "checkbox" at bounding box center [189, 272] width 0 height 0
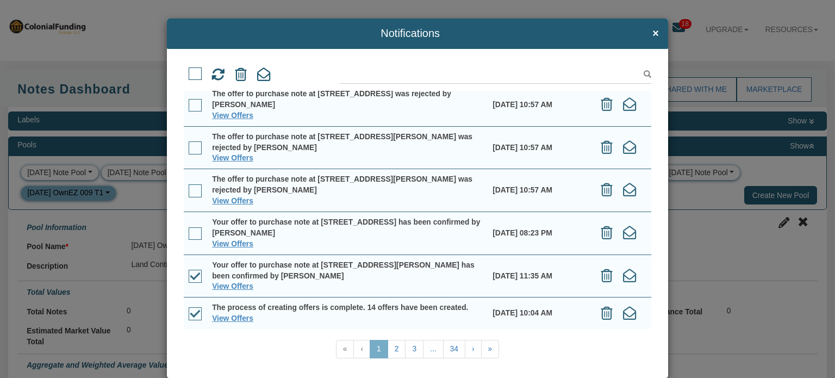
click at [190, 228] on span at bounding box center [195, 233] width 13 height 13
click at [189, 229] on input "checkbox" at bounding box center [189, 229] width 0 height 0
click at [191, 190] on span at bounding box center [195, 190] width 13 height 13
click at [189, 186] on input "checkbox" at bounding box center [189, 186] width 0 height 0
click at [192, 148] on span at bounding box center [195, 147] width 13 height 13
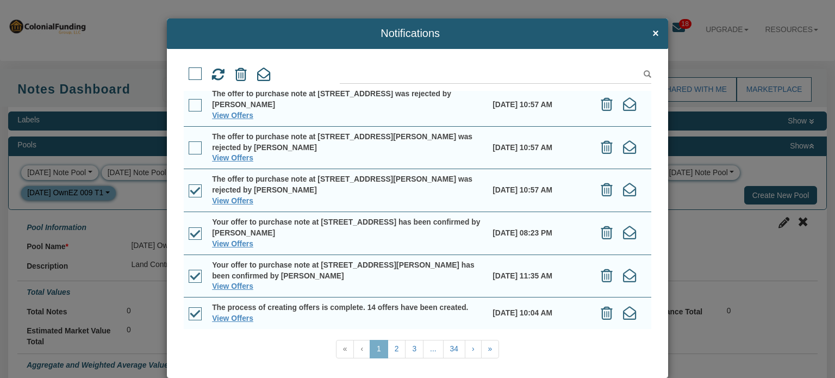
click at [189, 144] on input "checkbox" at bounding box center [189, 144] width 0 height 0
click at [191, 104] on span at bounding box center [195, 105] width 13 height 13
click at [189, 101] on input "checkbox" at bounding box center [189, 101] width 0 height 0
click at [261, 73] on icon at bounding box center [264, 75] width 14 height 14
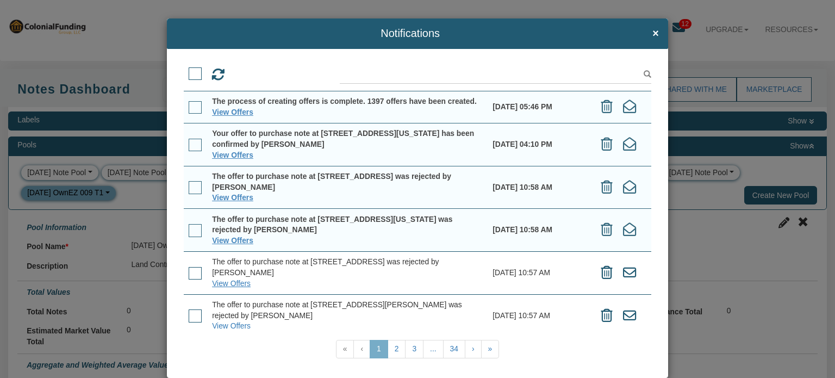
click at [190, 237] on span at bounding box center [195, 230] width 13 height 13
click at [189, 226] on input "checkbox" at bounding box center [189, 226] width 0 height 0
click at [190, 194] on span at bounding box center [195, 187] width 13 height 13
click at [189, 183] on input "checkbox" at bounding box center [189, 183] width 0 height 0
click at [190, 152] on span at bounding box center [195, 145] width 13 height 13
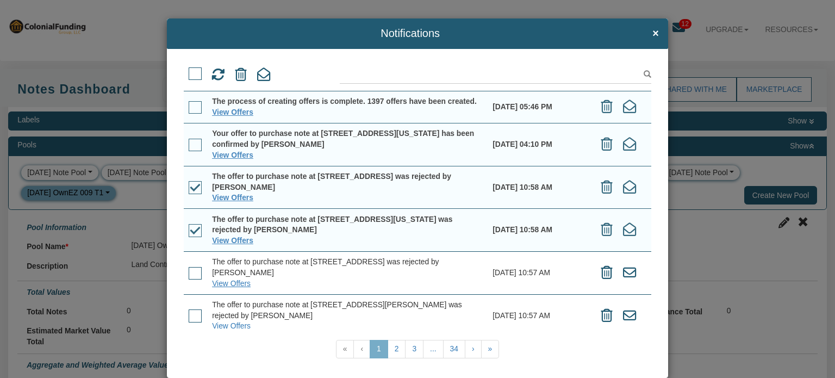
click at [189, 141] on input "checkbox" at bounding box center [189, 141] width 0 height 0
click at [191, 108] on span at bounding box center [195, 107] width 13 height 13
click at [189, 103] on input "checkbox" at bounding box center [189, 103] width 0 height 0
click at [260, 74] on icon at bounding box center [264, 75] width 14 height 14
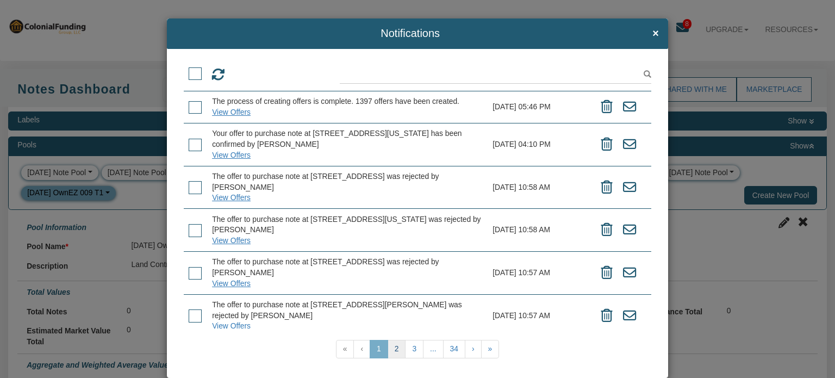
click at [392, 347] on link "2" at bounding box center [397, 349] width 18 height 18
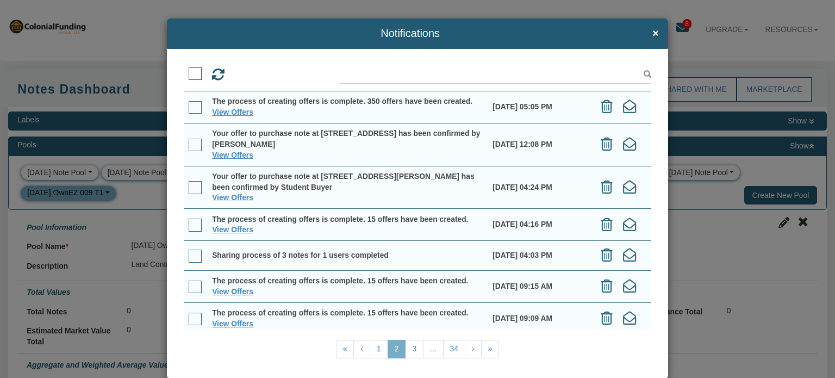
click at [191, 103] on span at bounding box center [195, 107] width 13 height 13
click at [189, 103] on input "checkbox" at bounding box center [189, 103] width 0 height 0
click at [192, 148] on span at bounding box center [195, 145] width 13 height 13
click at [189, 141] on input "checkbox" at bounding box center [189, 141] width 0 height 0
click at [191, 193] on span at bounding box center [195, 187] width 13 height 13
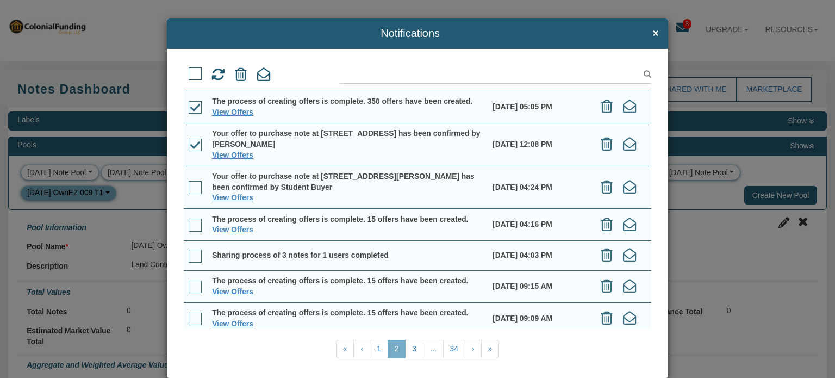
click at [189, 183] on input "checkbox" at bounding box center [189, 183] width 0 height 0
click at [190, 226] on span at bounding box center [195, 225] width 13 height 13
click at [189, 221] on input "checkbox" at bounding box center [189, 221] width 0 height 0
click at [194, 259] on span at bounding box center [195, 256] width 13 height 13
click at [189, 252] on input "checkbox" at bounding box center [189, 252] width 0 height 0
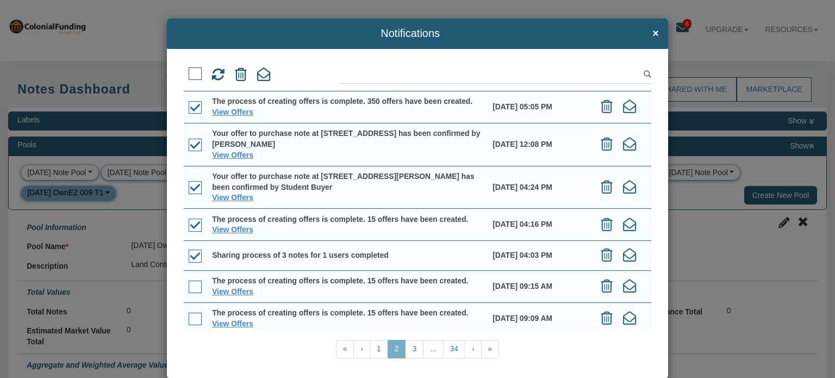
click at [194, 286] on span at bounding box center [195, 287] width 13 height 13
click at [189, 283] on input "checkbox" at bounding box center [189, 283] width 0 height 0
click at [194, 319] on span at bounding box center [195, 319] width 13 height 13
click at [189, 315] on input "checkbox" at bounding box center [189, 315] width 0 height 0
click at [259, 72] on icon at bounding box center [264, 75] width 14 height 14
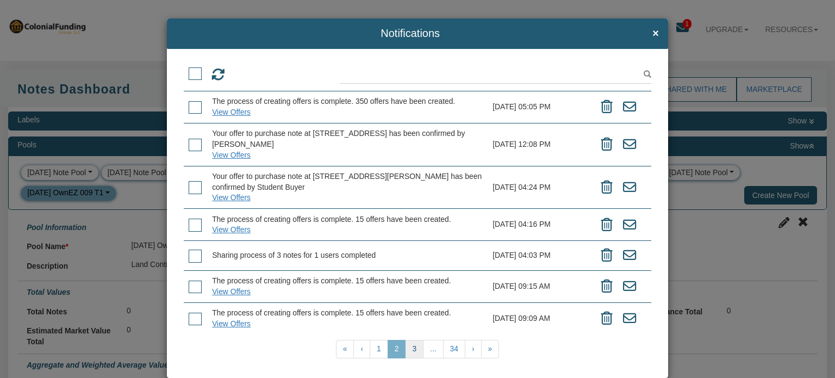
click at [406, 348] on link "3" at bounding box center [414, 349] width 18 height 18
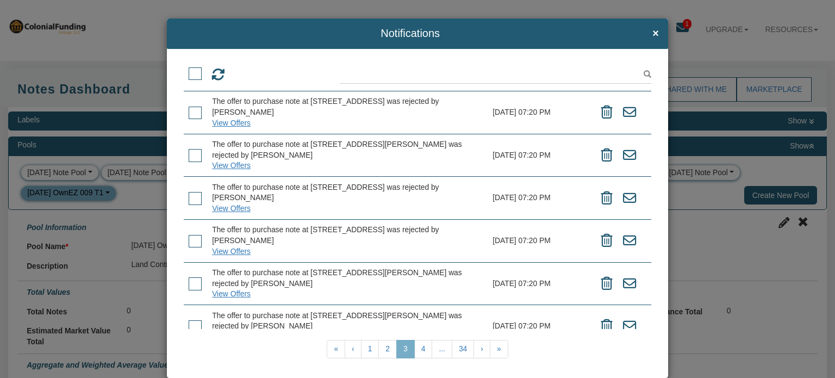
scroll to position [189, 0]
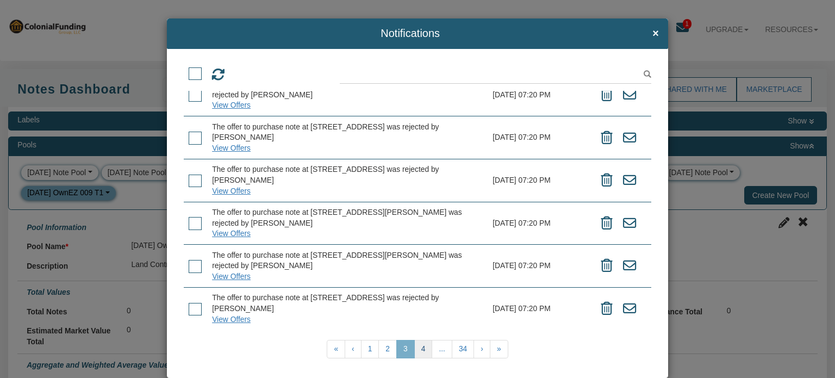
click at [417, 348] on link "4" at bounding box center [423, 349] width 18 height 18
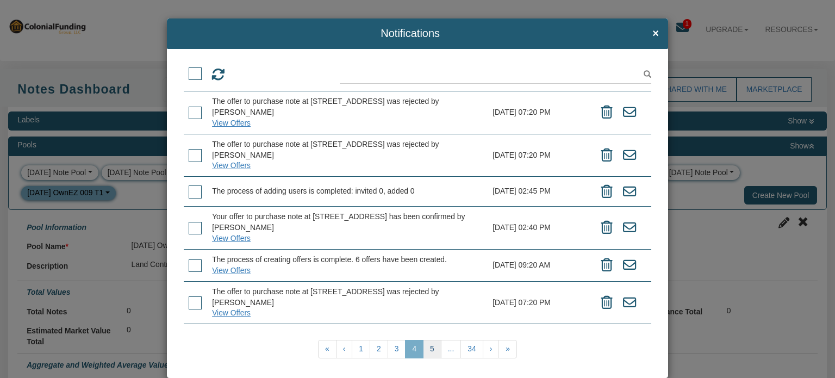
click at [426, 347] on link "5" at bounding box center [432, 349] width 18 height 18
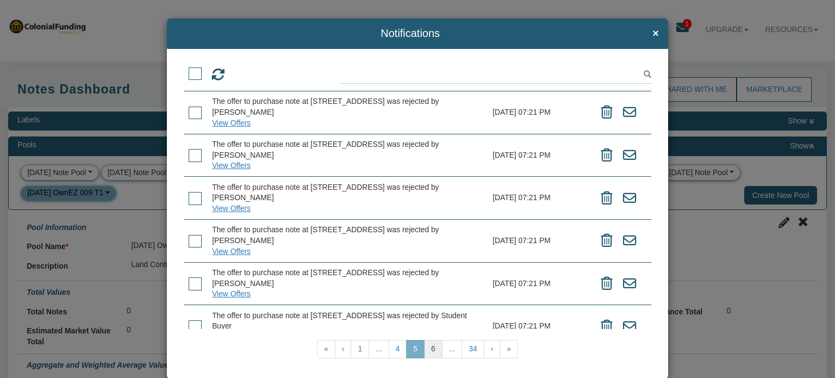
click at [426, 347] on link "6" at bounding box center [433, 349] width 18 height 18
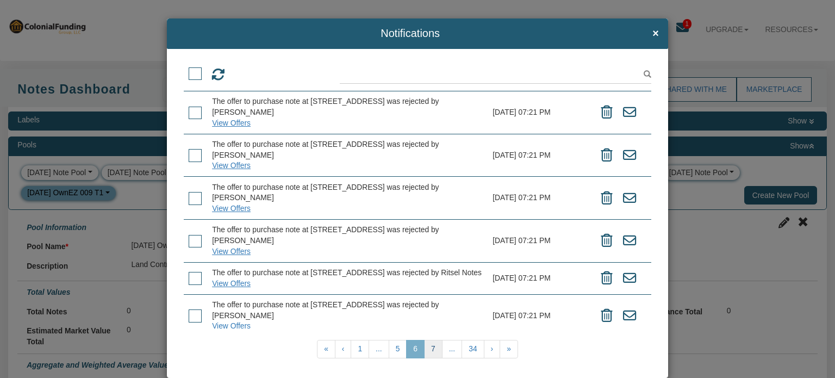
click at [426, 347] on link "7" at bounding box center [433, 349] width 18 height 18
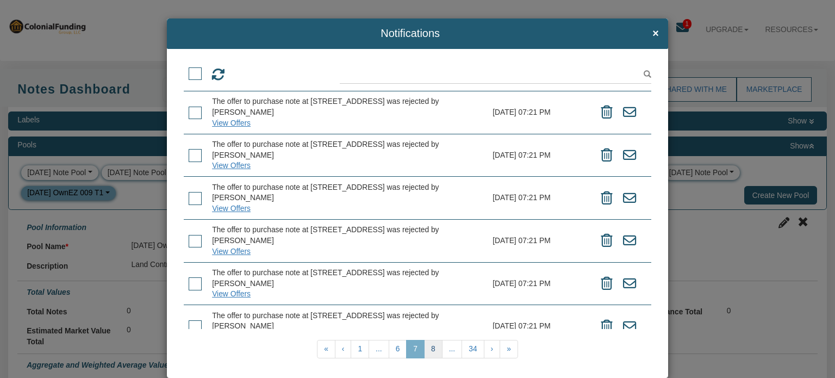
click at [426, 347] on link "8" at bounding box center [433, 349] width 18 height 18
click at [426, 347] on link "9" at bounding box center [433, 349] width 18 height 18
click at [426, 347] on link "10" at bounding box center [433, 349] width 22 height 18
click at [321, 351] on link "«" at bounding box center [322, 349] width 18 height 18
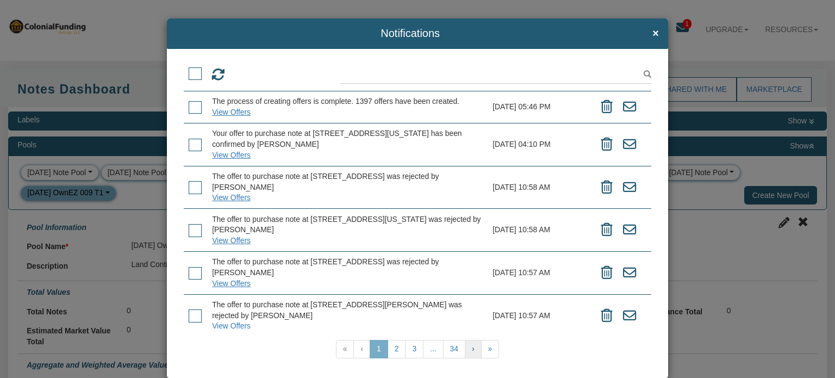
click at [468, 350] on link "›" at bounding box center [473, 349] width 17 height 18
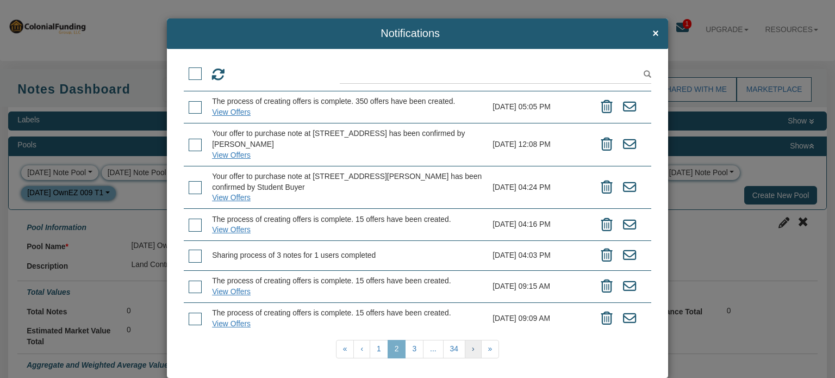
click at [468, 350] on link "›" at bounding box center [473, 349] width 17 height 18
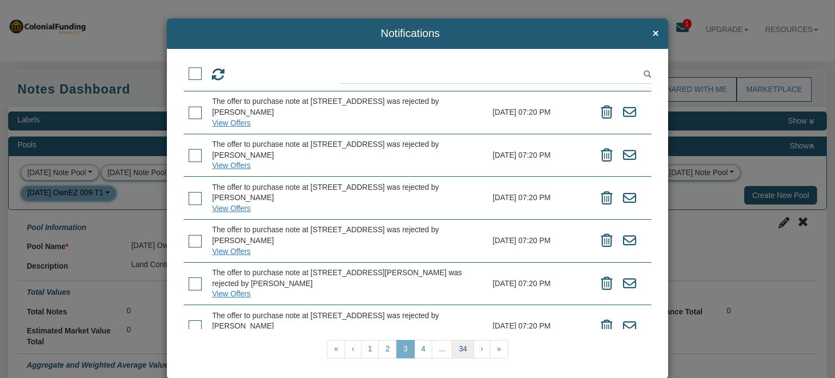
click at [468, 350] on link "34" at bounding box center [463, 349] width 22 height 18
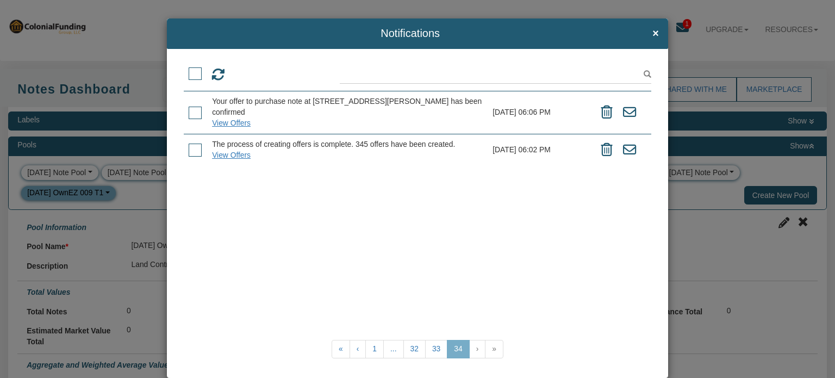
click at [469, 350] on link "›" at bounding box center [477, 349] width 17 height 18
click at [436, 346] on link "33" at bounding box center [436, 349] width 22 height 18
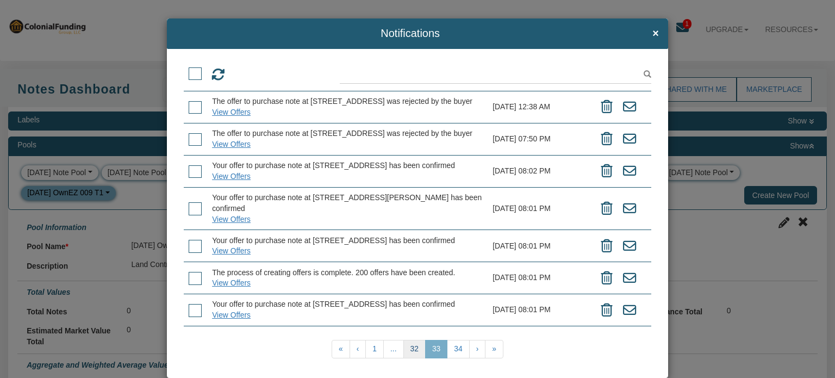
click at [411, 347] on link "32" at bounding box center [414, 349] width 22 height 18
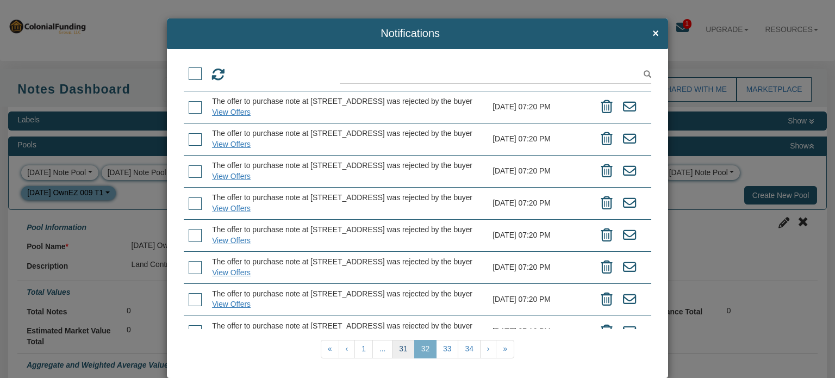
click at [401, 348] on link "31" at bounding box center [403, 349] width 22 height 18
click at [388, 348] on link "30" at bounding box center [392, 349] width 22 height 18
click at [389, 348] on link "29" at bounding box center [393, 349] width 22 height 18
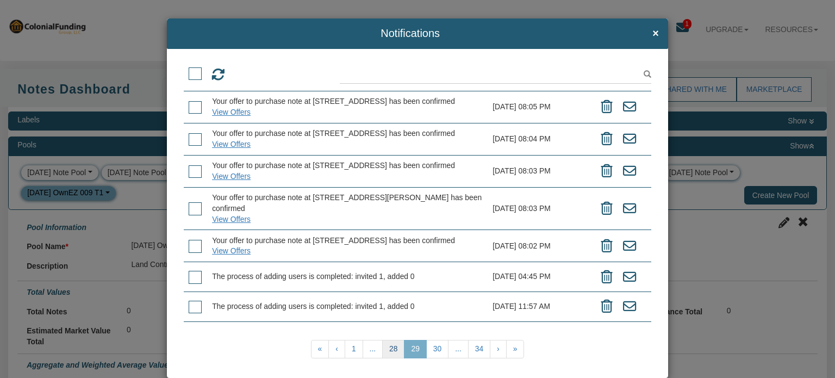
click at [389, 348] on link "28" at bounding box center [393, 349] width 22 height 18
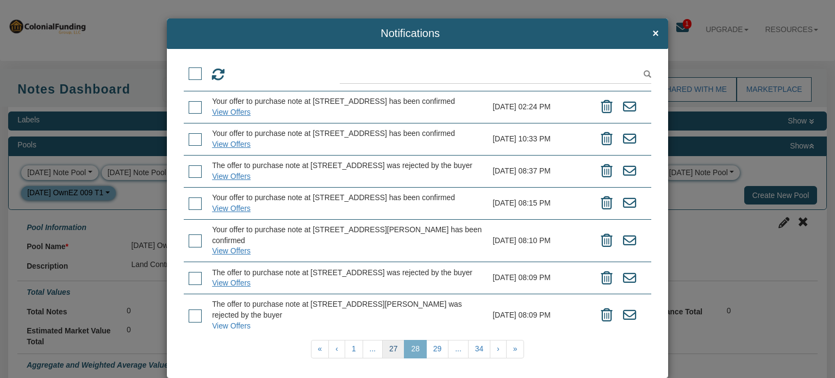
click at [389, 348] on link "27" at bounding box center [393, 349] width 22 height 18
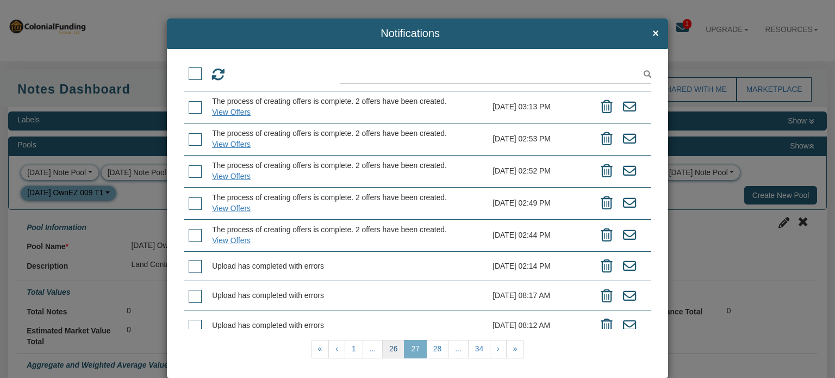
click at [389, 348] on link "26" at bounding box center [393, 349] width 22 height 18
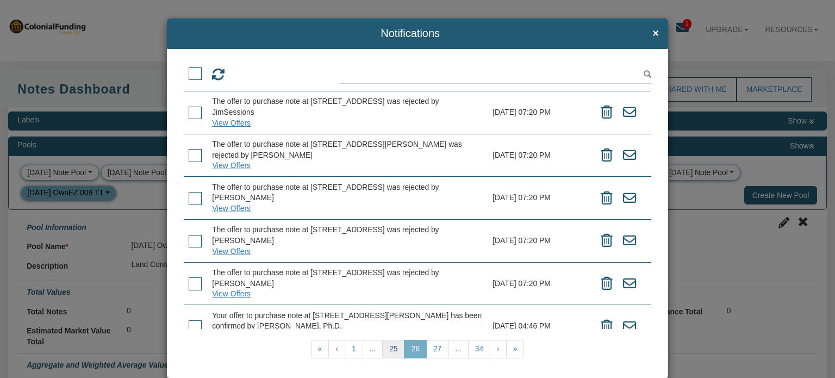
click at [389, 348] on link "25" at bounding box center [393, 349] width 22 height 18
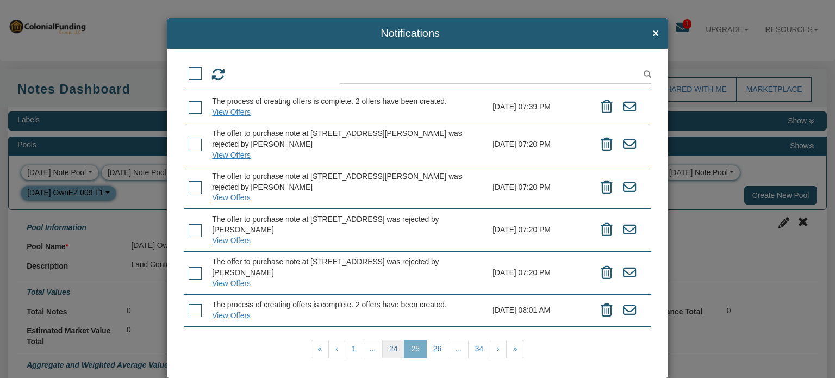
click at [389, 348] on link "24" at bounding box center [393, 349] width 22 height 18
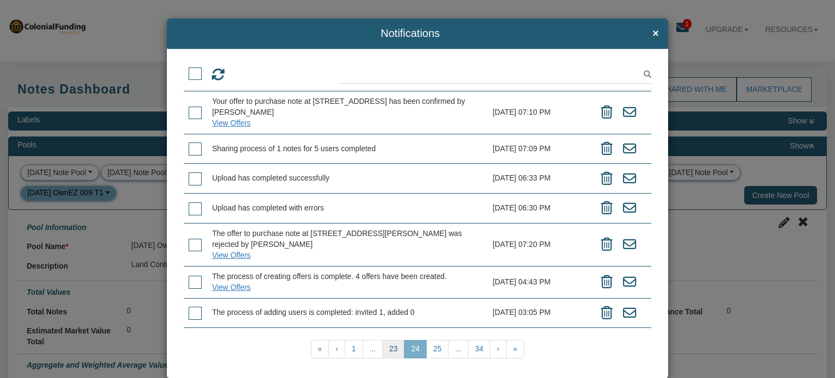
click at [389, 348] on link "23" at bounding box center [393, 349] width 22 height 18
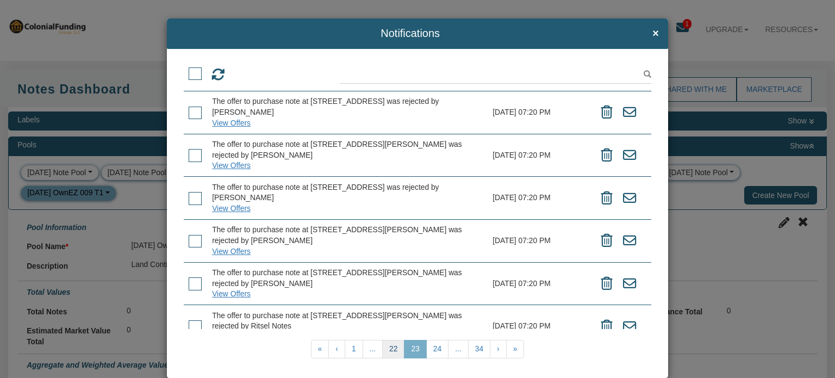
click at [389, 348] on link "22" at bounding box center [393, 349] width 22 height 18
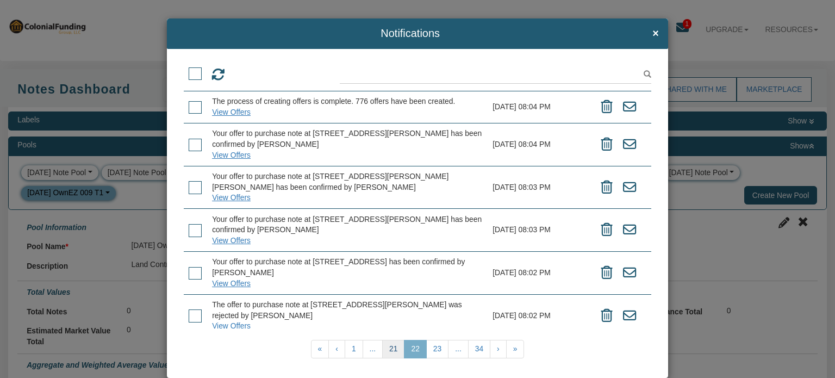
click at [389, 348] on link "21" at bounding box center [393, 349] width 22 height 18
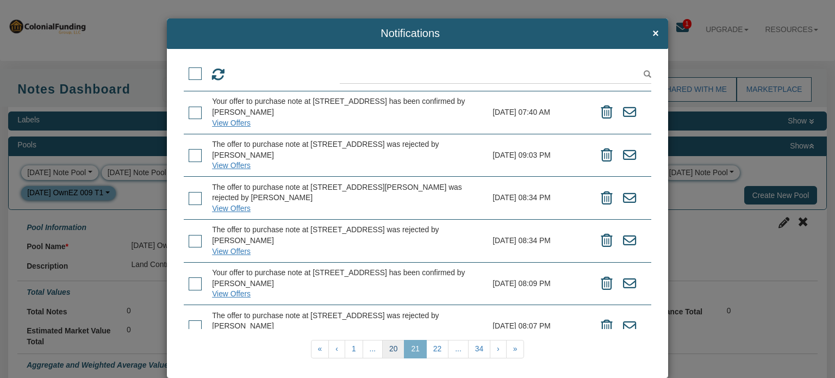
click at [389, 348] on link "20" at bounding box center [393, 349] width 22 height 18
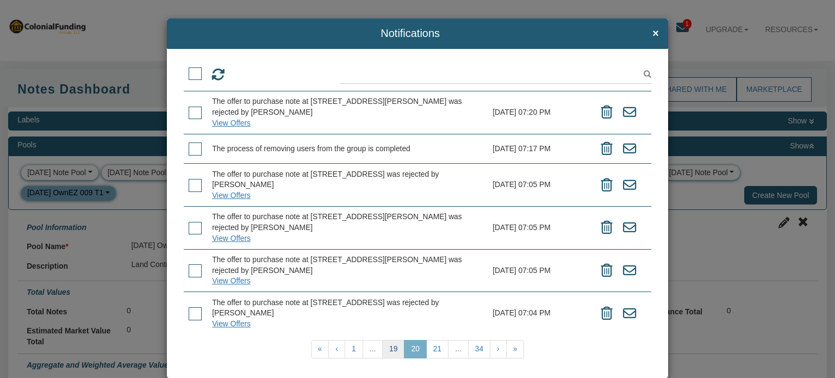
click at [389, 348] on link "19" at bounding box center [393, 349] width 22 height 18
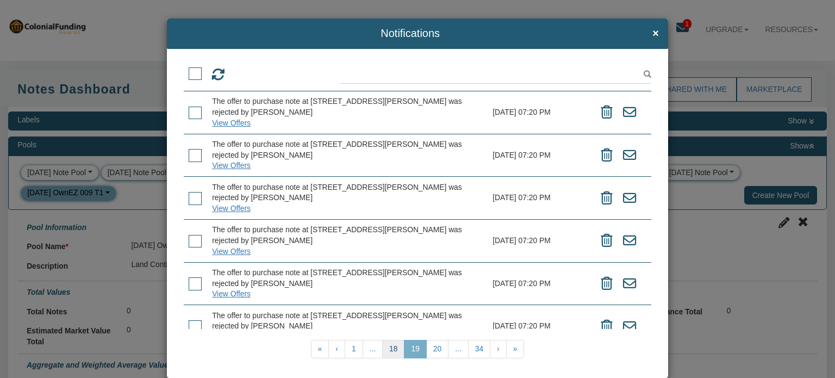
click at [389, 348] on link "18" at bounding box center [393, 349] width 22 height 18
click at [389, 348] on link "17" at bounding box center [393, 349] width 22 height 18
click at [389, 348] on link "16" at bounding box center [393, 349] width 22 height 18
click at [389, 348] on link "15" at bounding box center [393, 349] width 22 height 18
click at [389, 348] on link "14" at bounding box center [393, 349] width 22 height 18
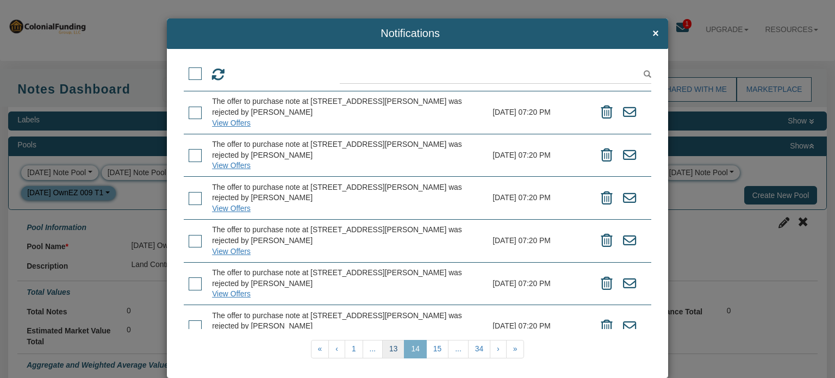
click at [389, 348] on link "13" at bounding box center [393, 349] width 22 height 18
click at [389, 348] on link "12" at bounding box center [393, 349] width 22 height 18
click at [389, 348] on link "11" at bounding box center [393, 349] width 22 height 18
click at [389, 348] on link "10" at bounding box center [393, 349] width 22 height 18
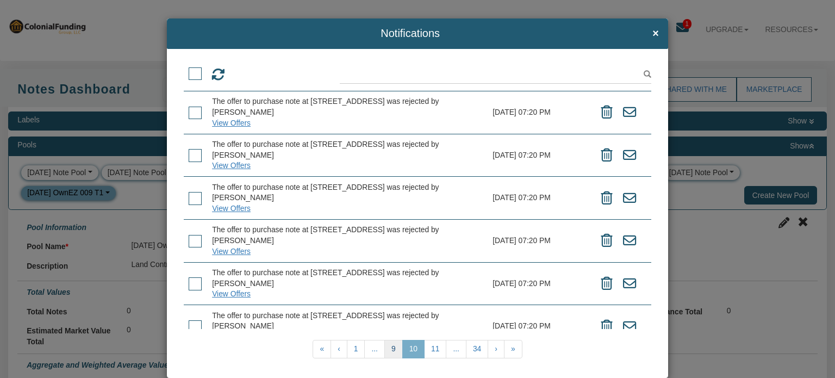
click at [389, 348] on link "9" at bounding box center [393, 349] width 18 height 18
click at [389, 348] on link "8" at bounding box center [396, 349] width 18 height 18
click at [389, 348] on link "7" at bounding box center [398, 349] width 18 height 18
click at [389, 348] on link "6" at bounding box center [398, 349] width 18 height 18
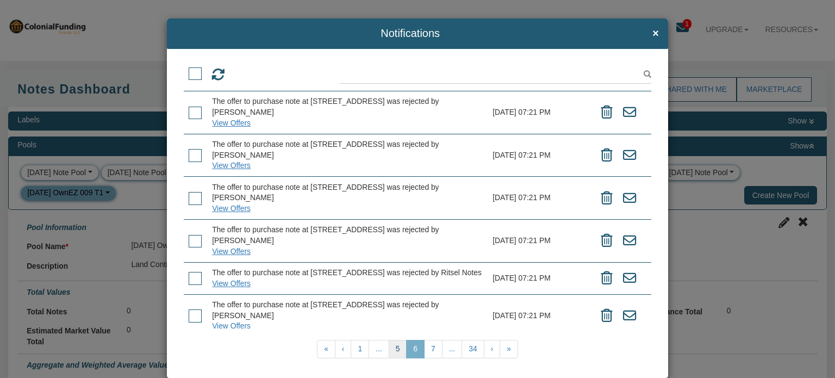
click at [389, 348] on link "5" at bounding box center [398, 349] width 18 height 18
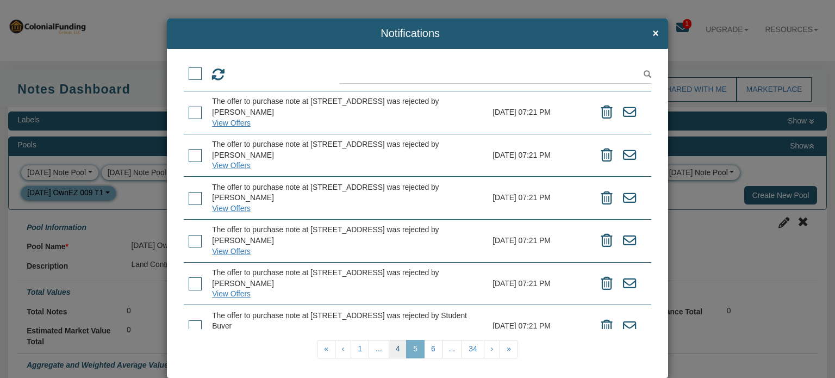
click at [389, 348] on link "4" at bounding box center [398, 349] width 18 height 18
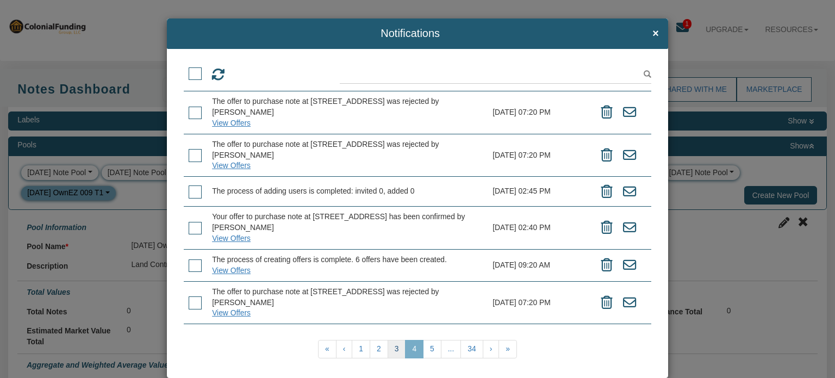
click at [389, 348] on link "3" at bounding box center [397, 349] width 18 height 18
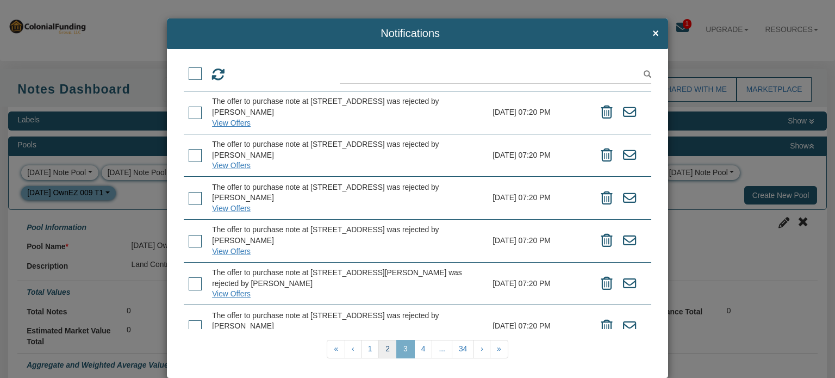
click at [383, 344] on link "2" at bounding box center [387, 349] width 18 height 18
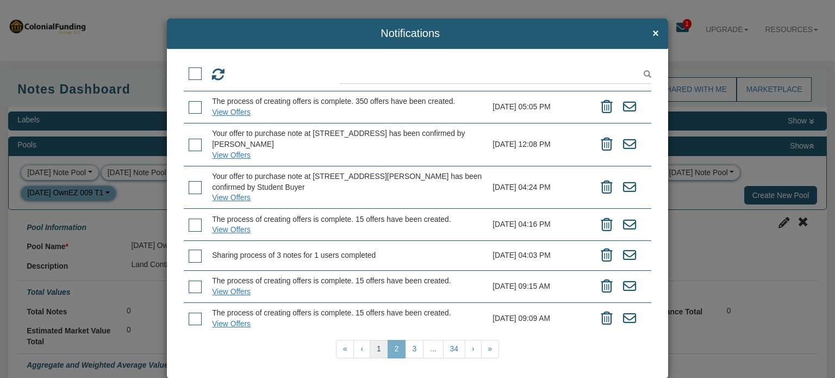
click at [377, 351] on link "1" at bounding box center [379, 349] width 18 height 18
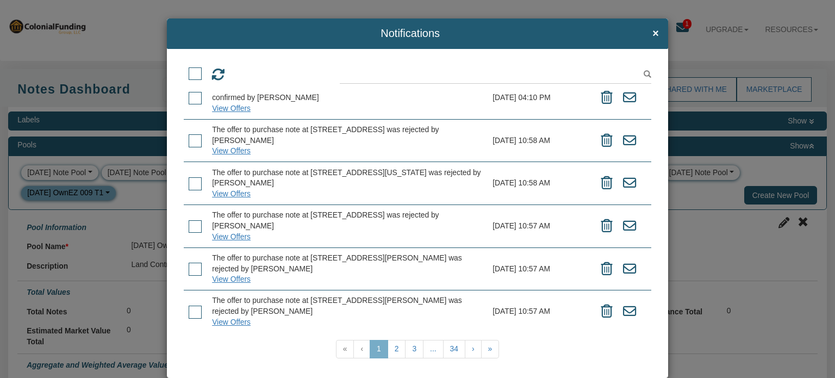
scroll to position [0, 0]
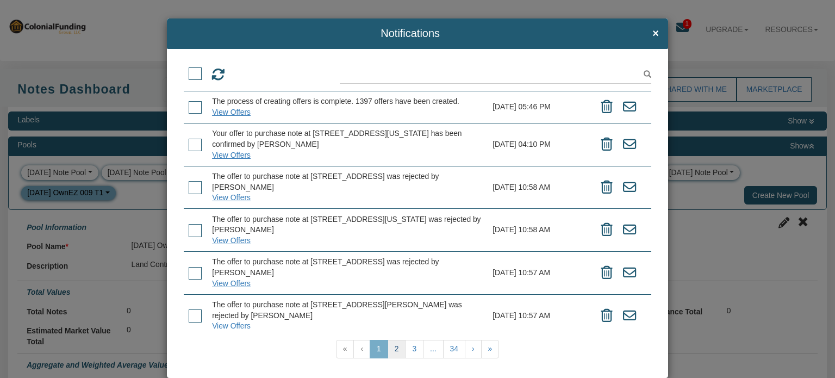
click at [391, 352] on link "2" at bounding box center [397, 349] width 18 height 18
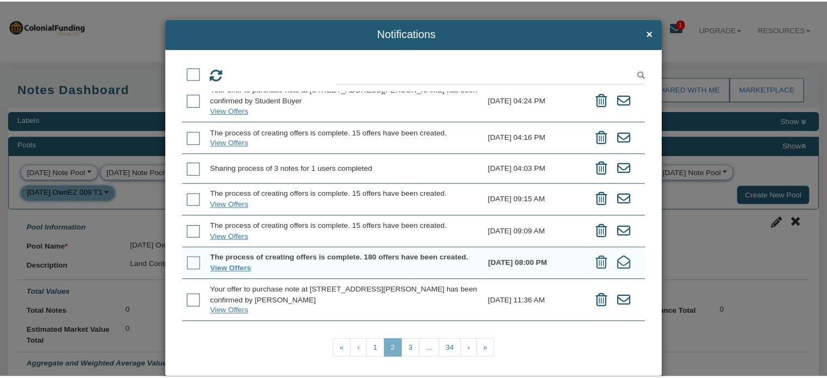
scroll to position [122, 0]
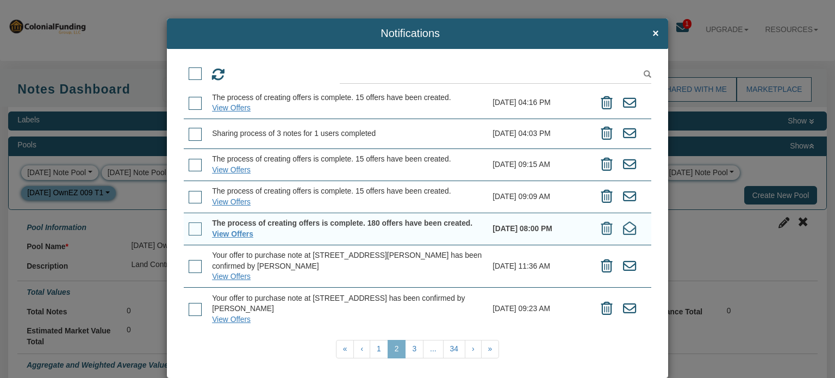
click at [198, 228] on span at bounding box center [195, 228] width 13 height 13
click at [189, 225] on input "checkbox" at bounding box center [189, 225] width 0 height 0
click at [257, 69] on icon at bounding box center [264, 75] width 14 height 14
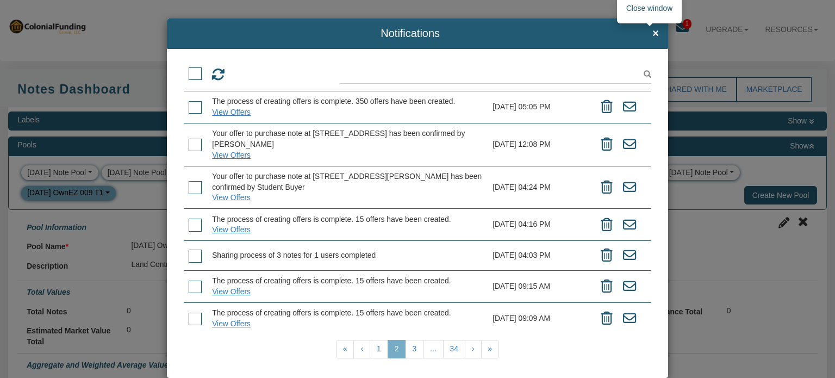
click at [652, 35] on span "×" at bounding box center [655, 34] width 7 height 12
